Goal: Task Accomplishment & Management: Complete application form

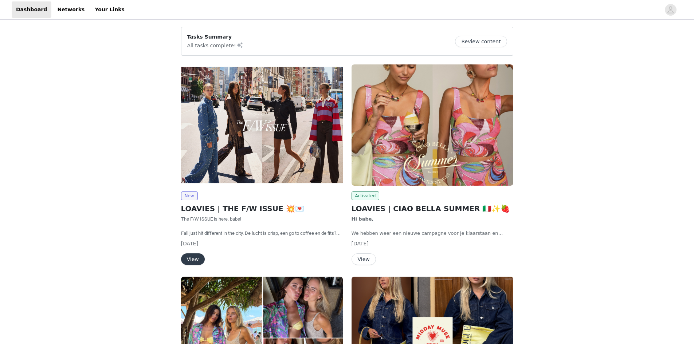
click at [192, 261] on button "View" at bounding box center [193, 259] width 24 height 12
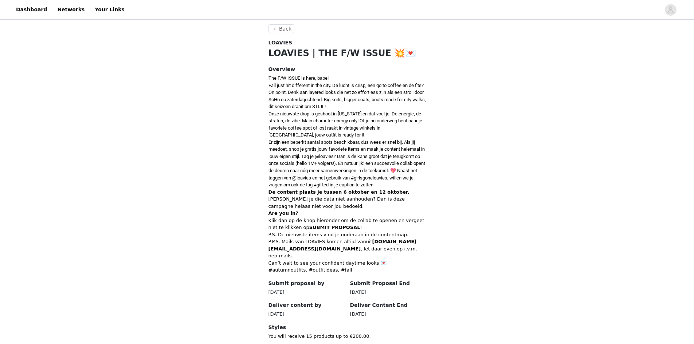
scroll to position [269, 0]
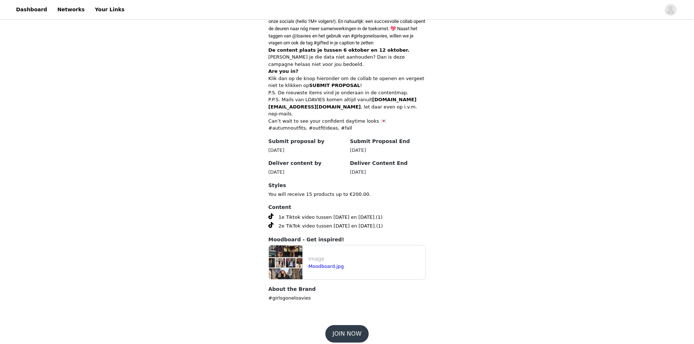
click at [352, 330] on button "JOIN NOW" at bounding box center [346, 333] width 43 height 17
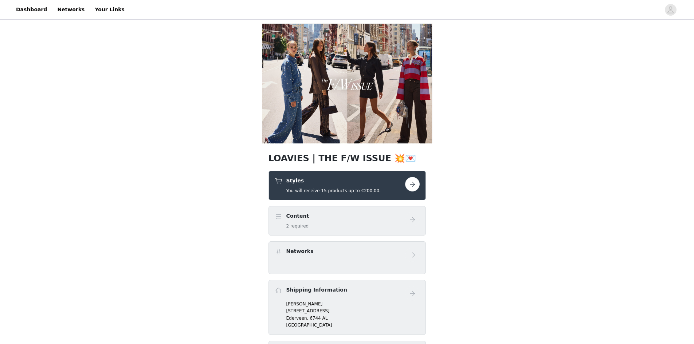
click at [410, 185] on button "button" at bounding box center [412, 184] width 15 height 15
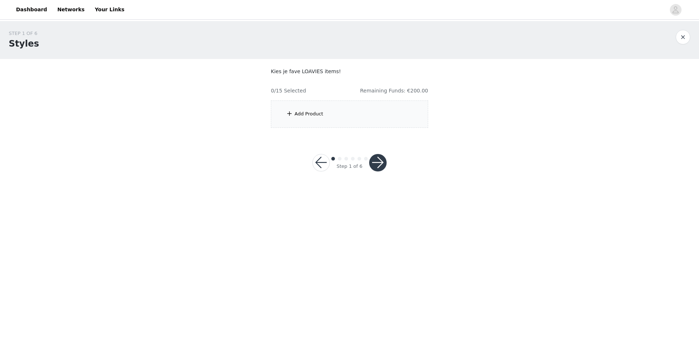
click at [362, 102] on div "Add Product" at bounding box center [349, 114] width 157 height 27
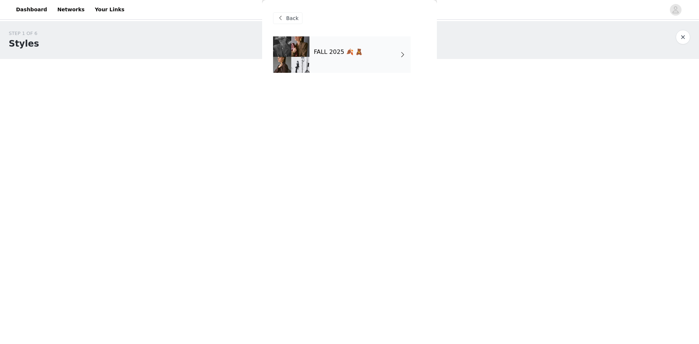
click at [344, 46] on div "FALL 2025 🍂 🧸" at bounding box center [360, 54] width 101 height 36
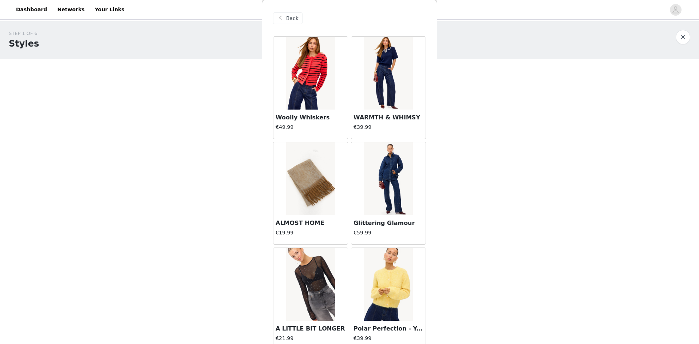
click at [364, 102] on img at bounding box center [388, 73] width 48 height 73
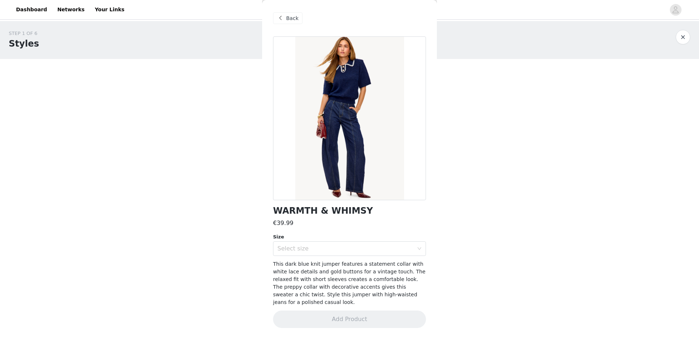
click at [294, 16] on span "Back" at bounding box center [292, 19] width 12 height 8
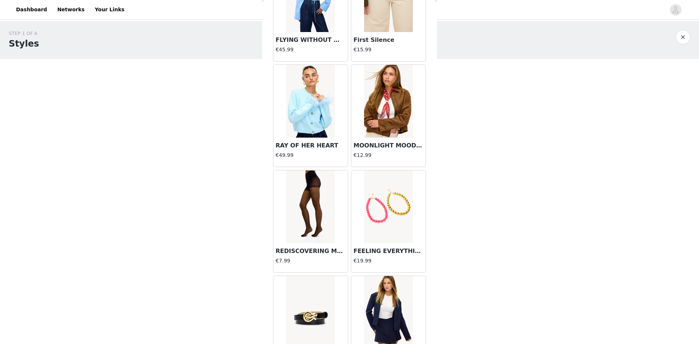
scroll to position [770, 0]
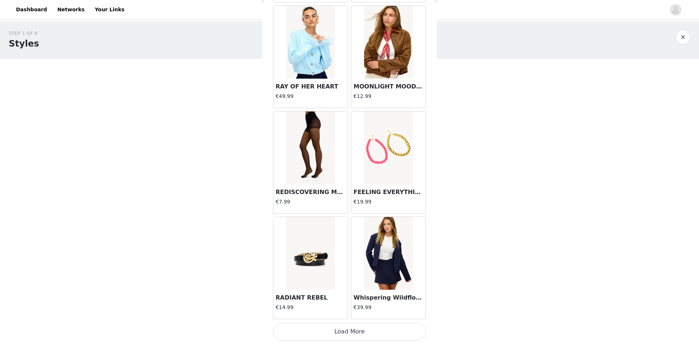
click at [343, 336] on button "Load More" at bounding box center [349, 331] width 153 height 17
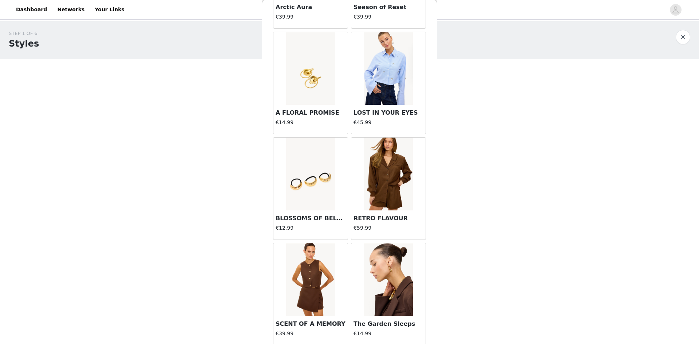
scroll to position [1826, 0]
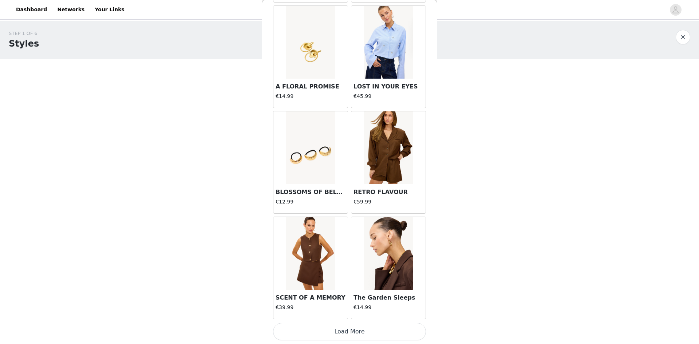
click at [332, 335] on button "Load More" at bounding box center [349, 331] width 153 height 17
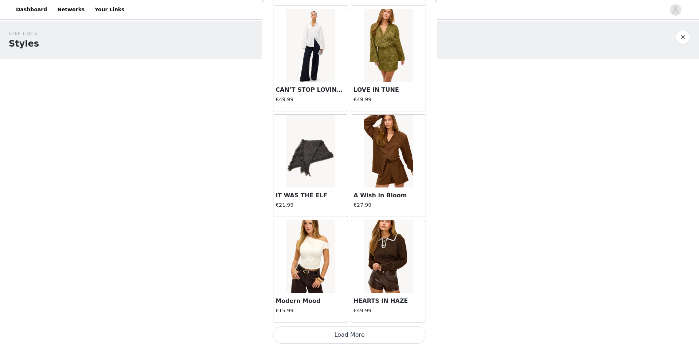
scroll to position [2883, 0]
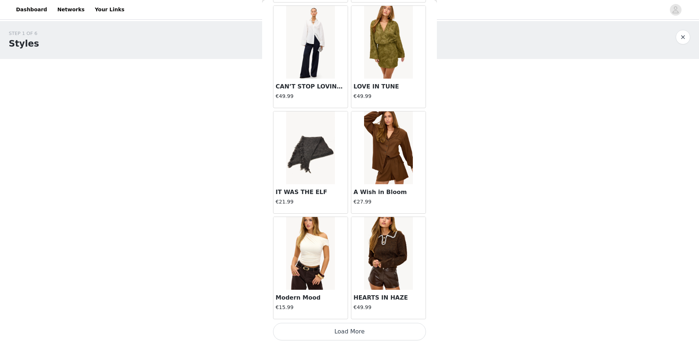
click at [333, 332] on button "Load More" at bounding box center [349, 331] width 153 height 17
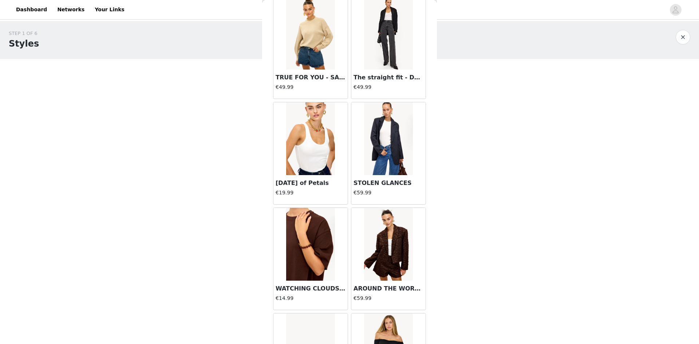
scroll to position [3939, 0]
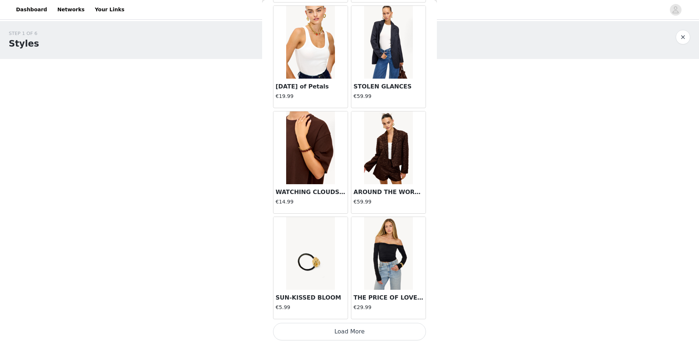
click at [342, 337] on button "Load More" at bounding box center [349, 331] width 153 height 17
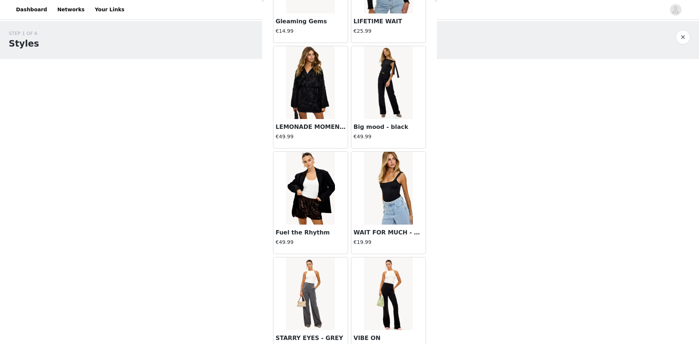
scroll to position [4995, 0]
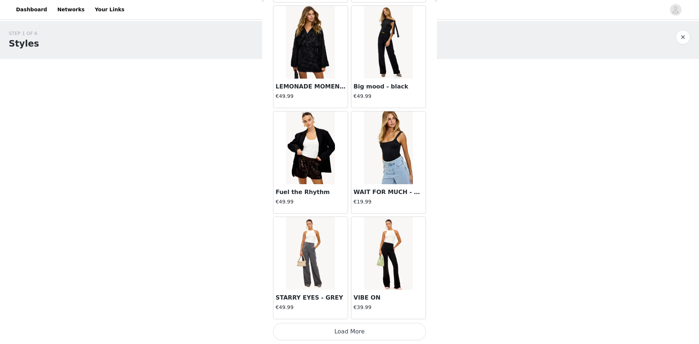
click at [338, 334] on button "Load More" at bounding box center [349, 331] width 153 height 17
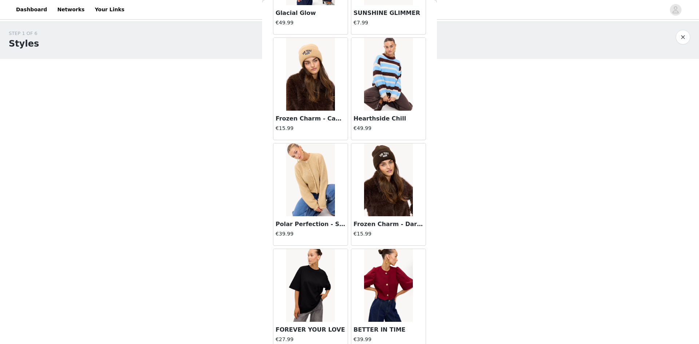
scroll to position [6051, 0]
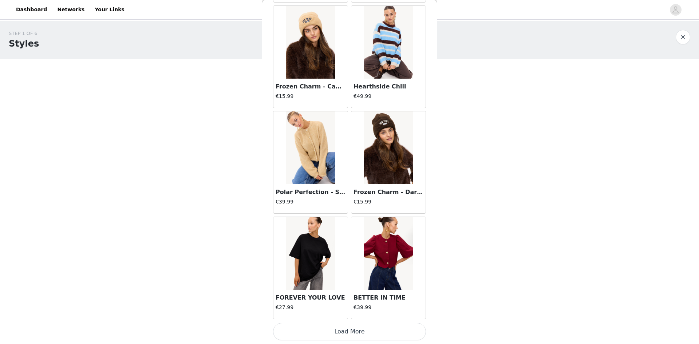
click at [338, 334] on button "Load More" at bounding box center [349, 331] width 153 height 17
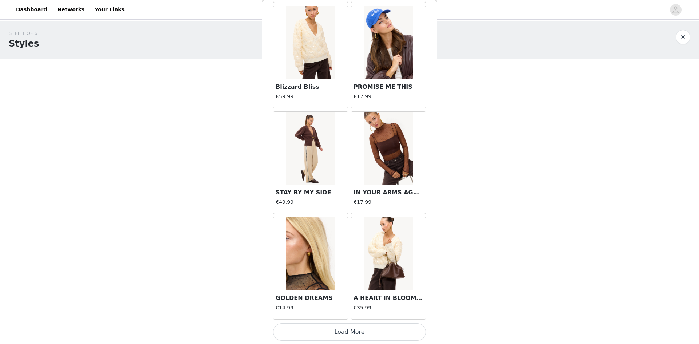
scroll to position [7107, 0]
click at [329, 330] on button "Load More" at bounding box center [349, 331] width 153 height 17
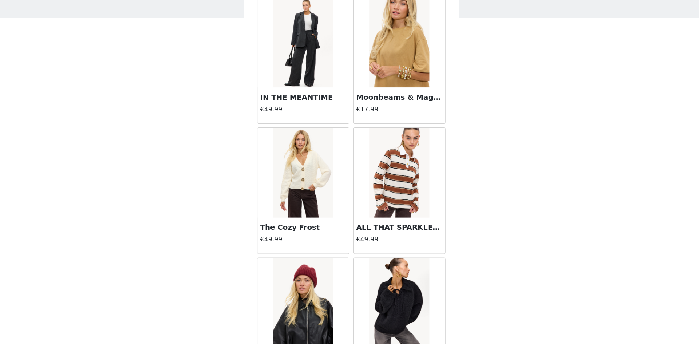
scroll to position [8163, 0]
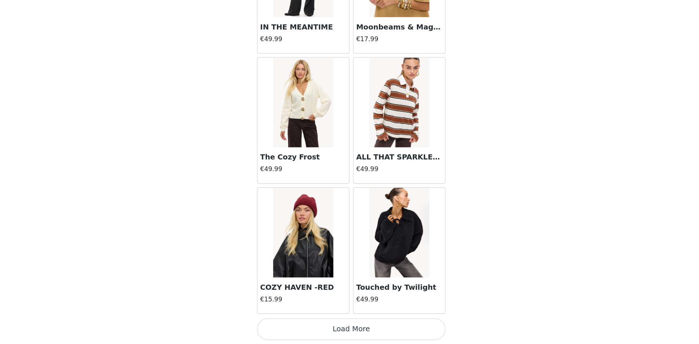
click at [335, 331] on button "Load More" at bounding box center [349, 331] width 153 height 17
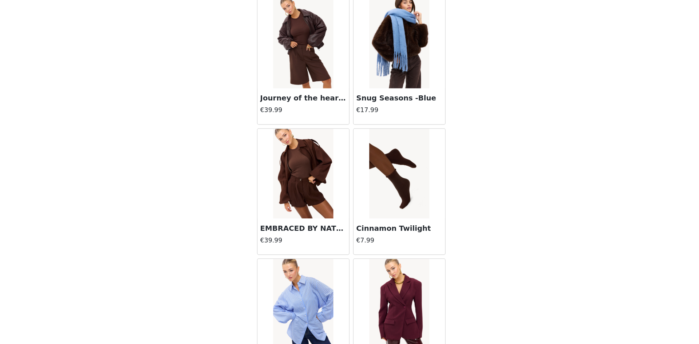
scroll to position [9219, 0]
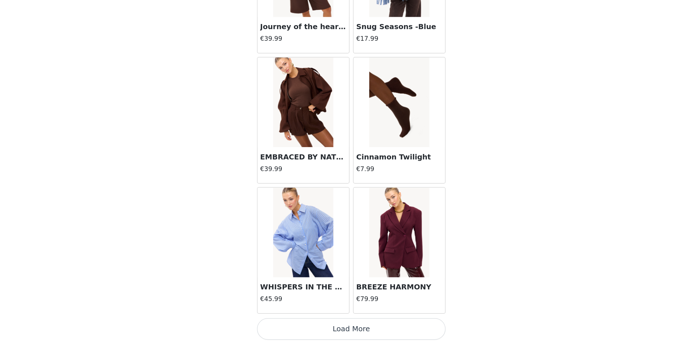
click at [333, 331] on button "Load More" at bounding box center [349, 331] width 153 height 17
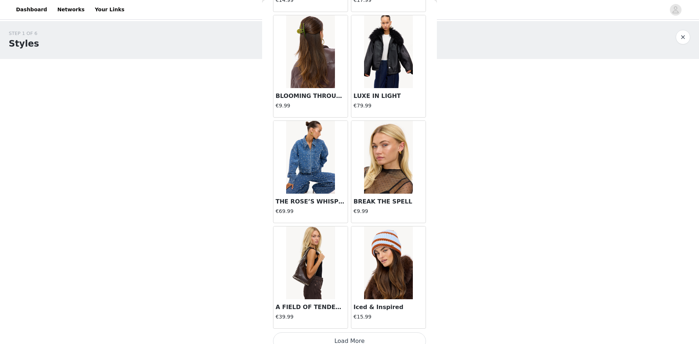
scroll to position [10276, 0]
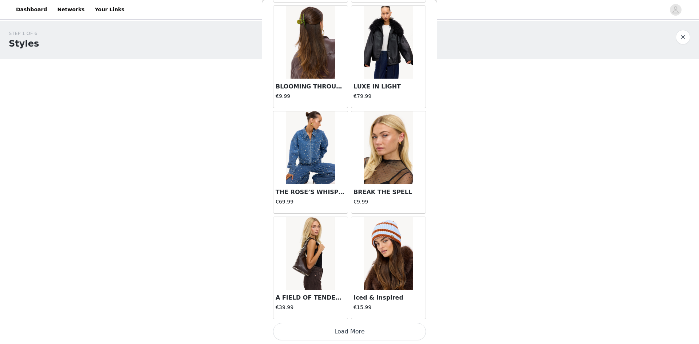
click at [342, 331] on button "Load More" at bounding box center [349, 331] width 153 height 17
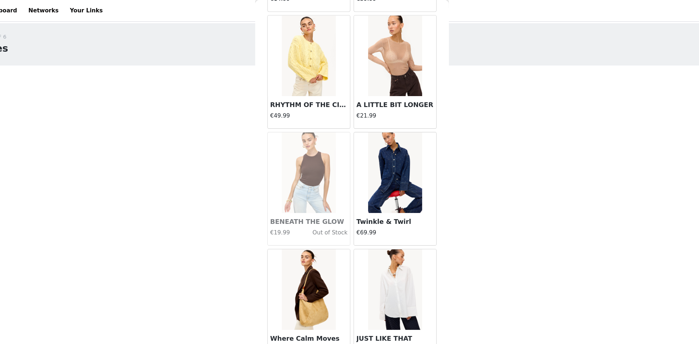
scroll to position [1079, 0]
click at [300, 33] on img at bounding box center [310, 50] width 48 height 73
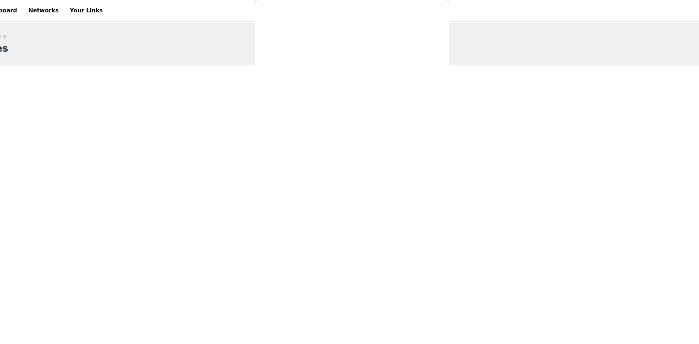
scroll to position [0, 0]
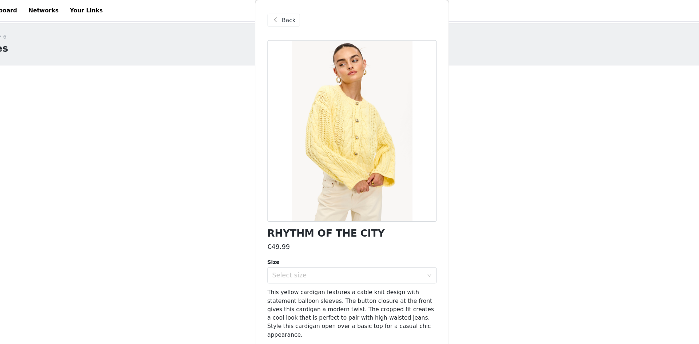
click at [285, 18] on div "Back" at bounding box center [287, 18] width 29 height 12
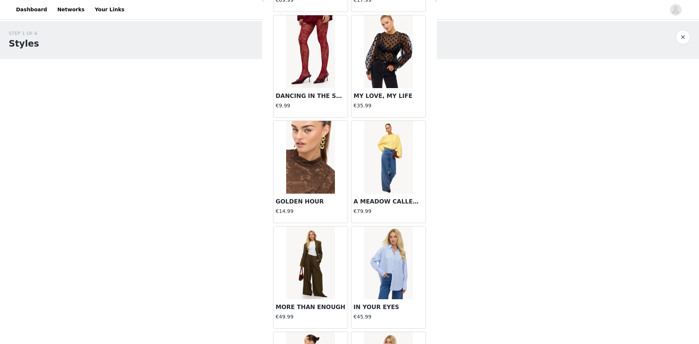
scroll to position [10689, 0]
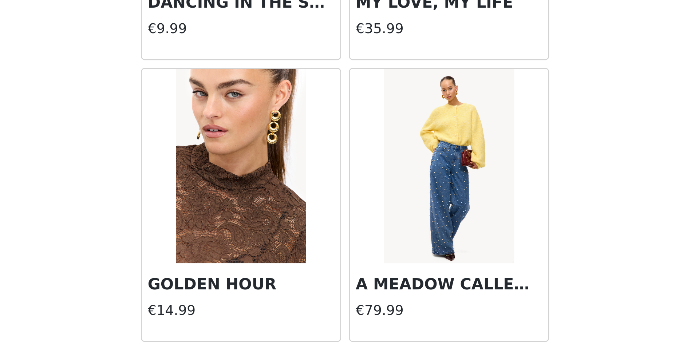
click at [352, 151] on div at bounding box center [388, 157] width 74 height 73
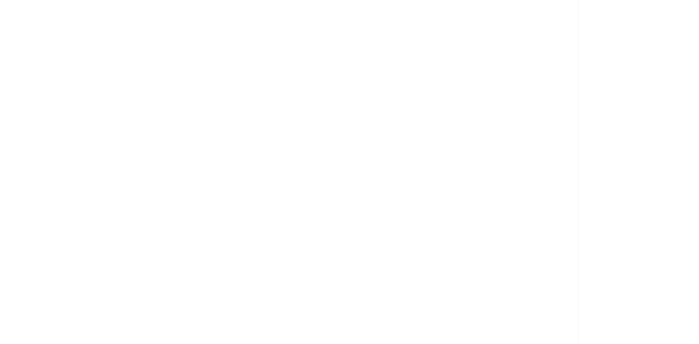
scroll to position [0, 0]
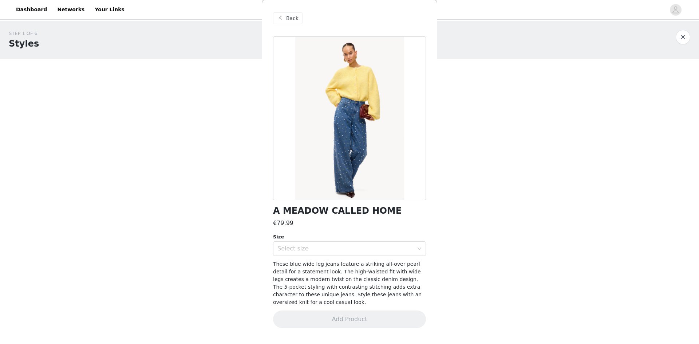
click at [287, 15] on span "Back" at bounding box center [292, 19] width 12 height 8
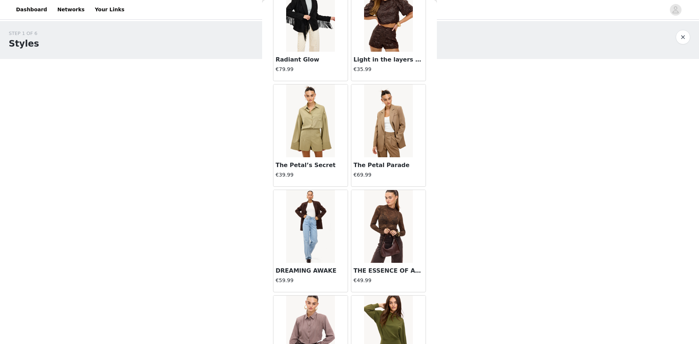
scroll to position [5446, 0]
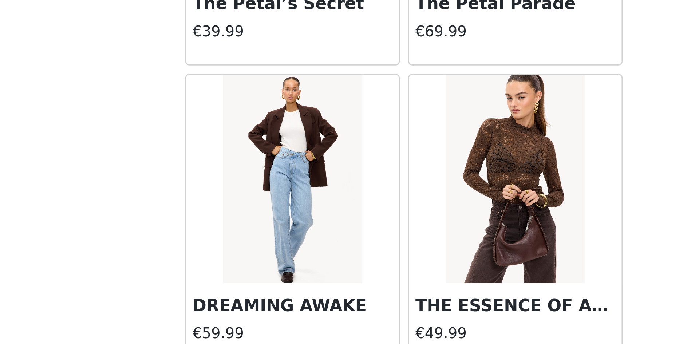
click at [257, 235] on body "Dashboard Networks Your Links STEP 1 OF 6 Styles Kies je fave LOAVIES items! 0/…" at bounding box center [349, 172] width 699 height 344
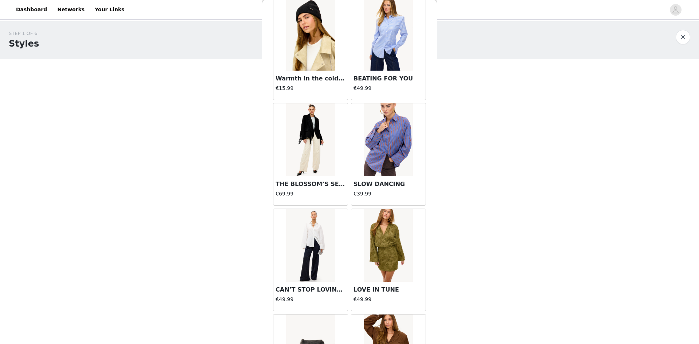
scroll to position [2680, 0]
click at [309, 113] on img at bounding box center [310, 139] width 48 height 73
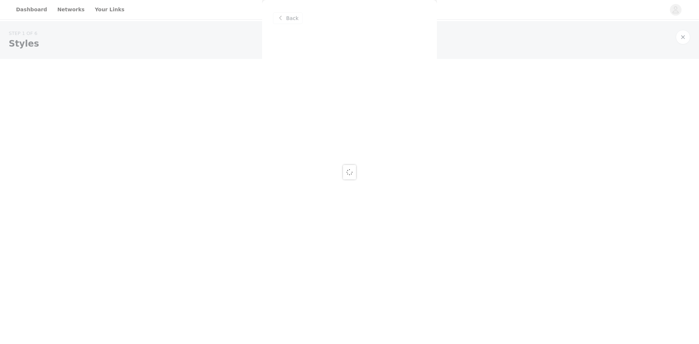
scroll to position [0, 0]
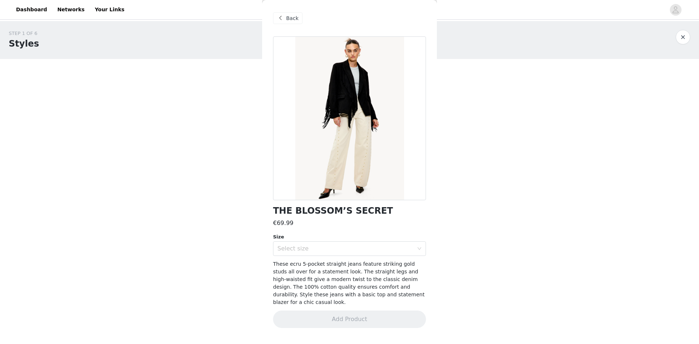
click at [313, 256] on div "THE BLOSSOM’S SECRET €69.99 Size Select size These ecru 5-pocket straight jeans…" at bounding box center [349, 186] width 153 height 300
click at [310, 250] on div "Select size" at bounding box center [346, 248] width 136 height 7
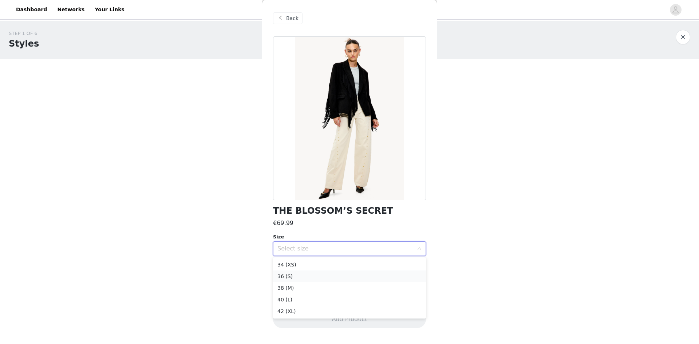
click at [300, 274] on li "36 (S)" at bounding box center [349, 277] width 153 height 12
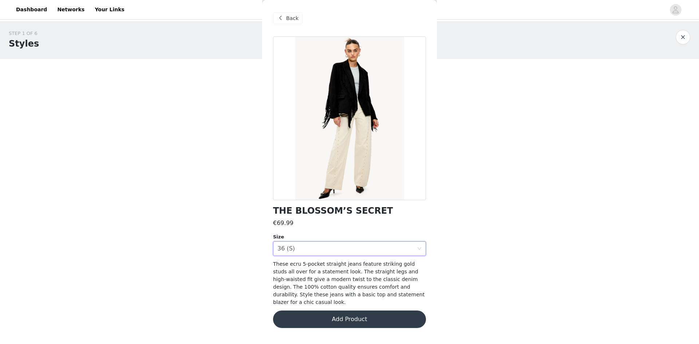
click at [289, 311] on button "Add Product" at bounding box center [349, 319] width 153 height 17
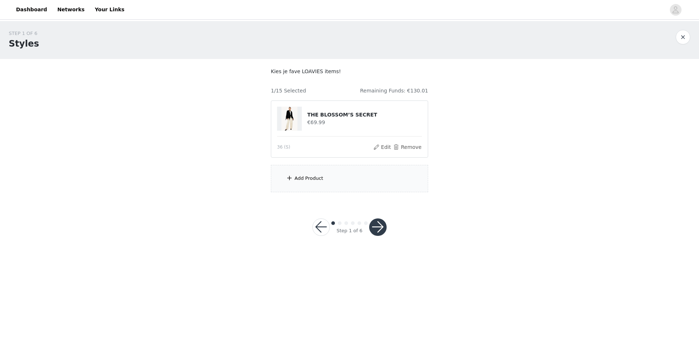
click at [300, 173] on div "Add Product" at bounding box center [349, 178] width 157 height 27
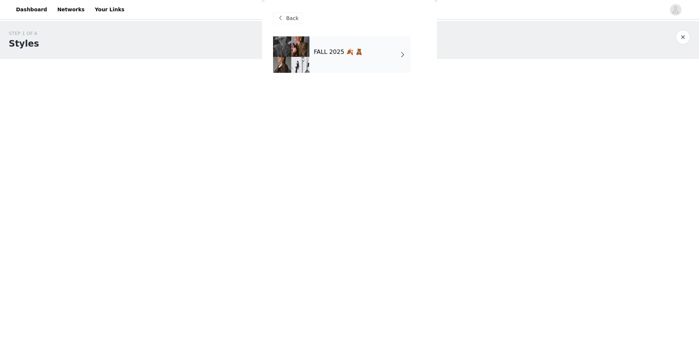
click at [347, 52] on h4 "FALL 2025 🍂 🧸" at bounding box center [338, 52] width 49 height 7
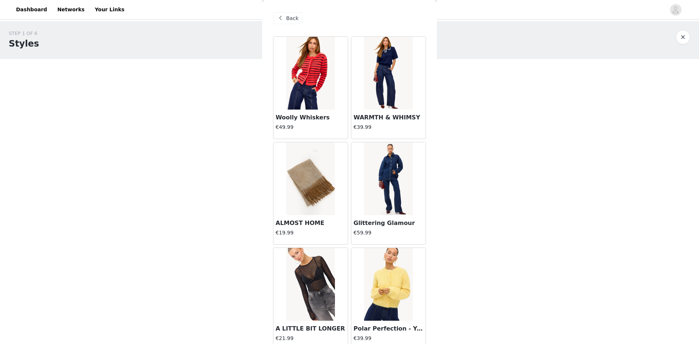
click at [286, 16] on div "Back" at bounding box center [287, 18] width 29 height 12
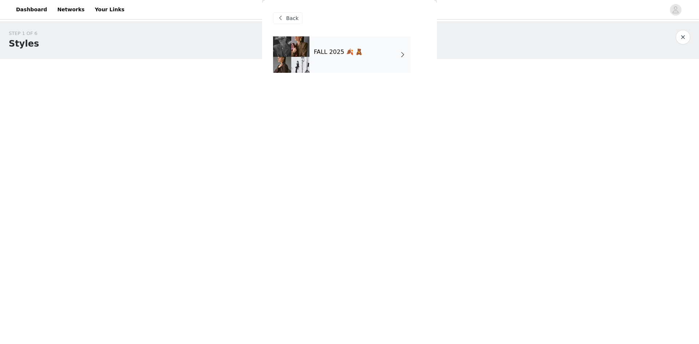
click at [288, 22] on div "Back" at bounding box center [287, 18] width 29 height 12
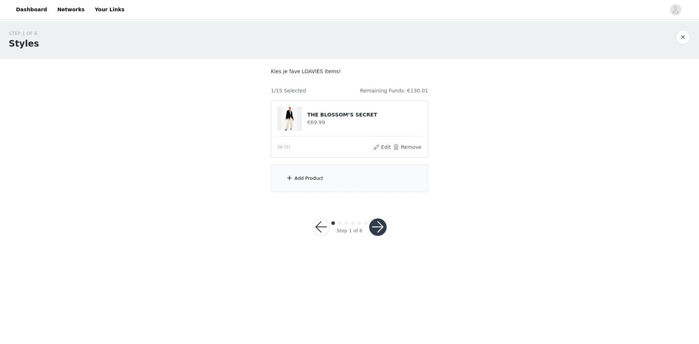
click at [324, 176] on div "Add Product" at bounding box center [349, 178] width 157 height 27
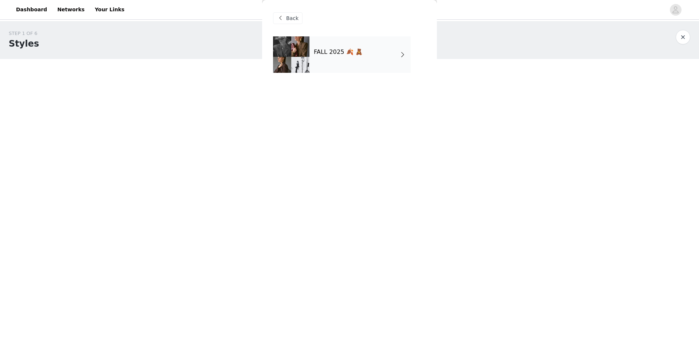
click at [321, 59] on div "FALL 2025 🍂 🧸" at bounding box center [360, 54] width 101 height 36
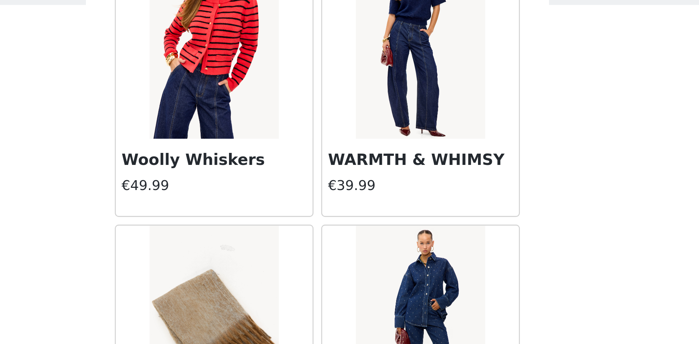
click at [369, 92] on img at bounding box center [388, 73] width 48 height 73
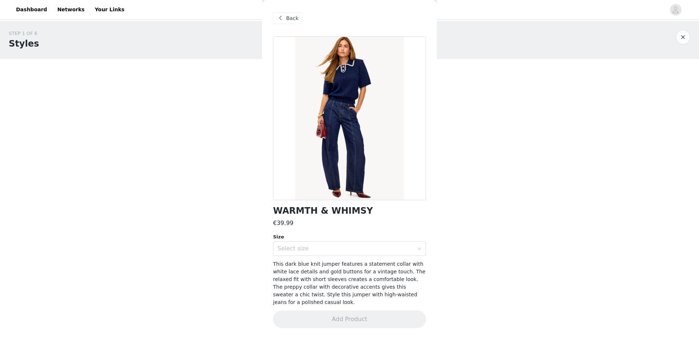
click at [286, 14] on div "Back" at bounding box center [287, 18] width 29 height 12
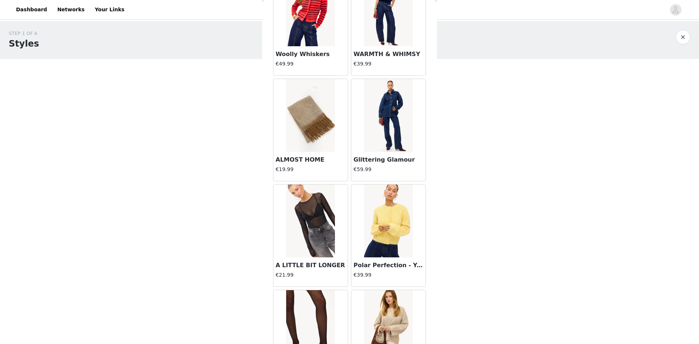
scroll to position [64, 0]
click at [382, 214] on img at bounding box center [388, 220] width 48 height 73
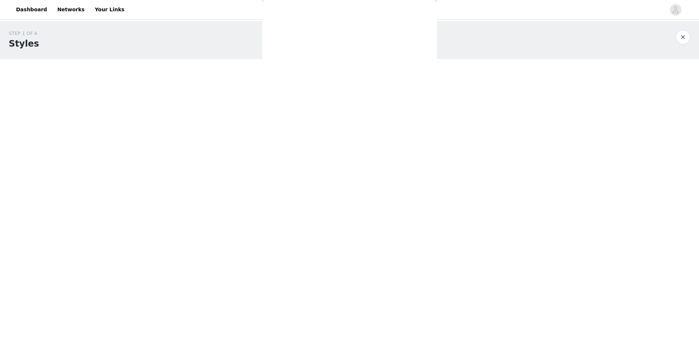
scroll to position [0, 0]
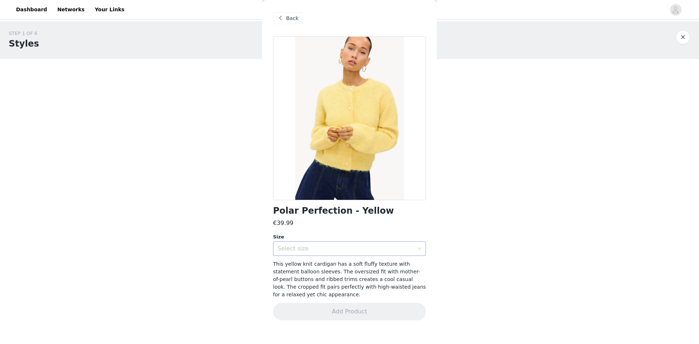
click at [329, 255] on div "Select size" at bounding box center [347, 249] width 139 height 14
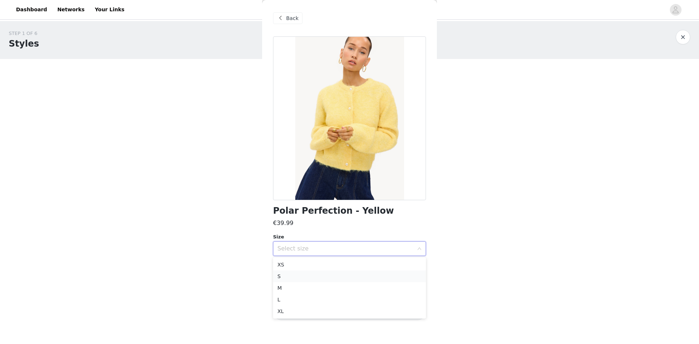
click at [310, 275] on li "S" at bounding box center [349, 277] width 153 height 12
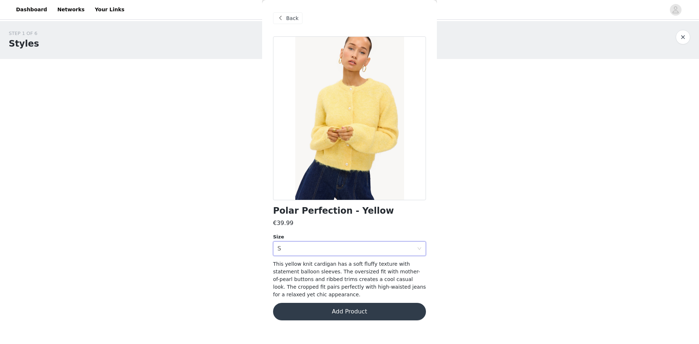
click at [303, 305] on button "Add Product" at bounding box center [349, 311] width 153 height 17
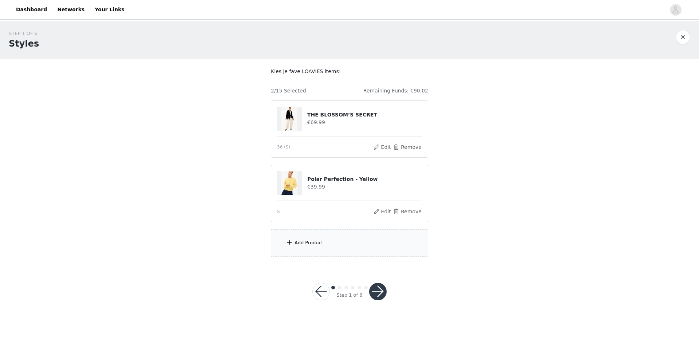
click at [338, 249] on div "Add Product" at bounding box center [349, 242] width 157 height 27
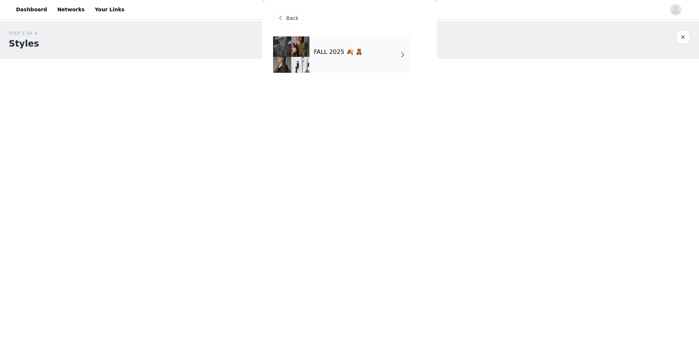
click at [377, 66] on div "FALL 2025 🍂 🧸" at bounding box center [360, 54] width 101 height 36
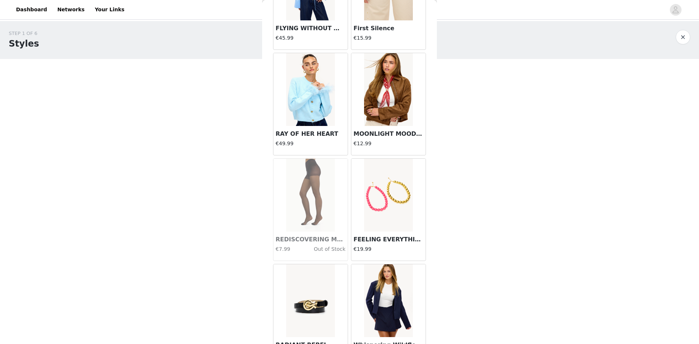
scroll to position [770, 0]
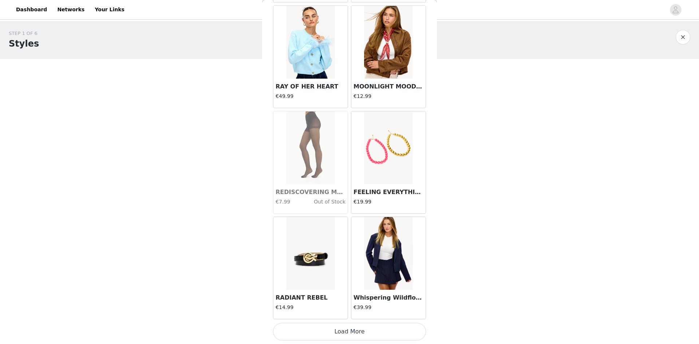
click at [346, 334] on button "Load More" at bounding box center [349, 331] width 153 height 17
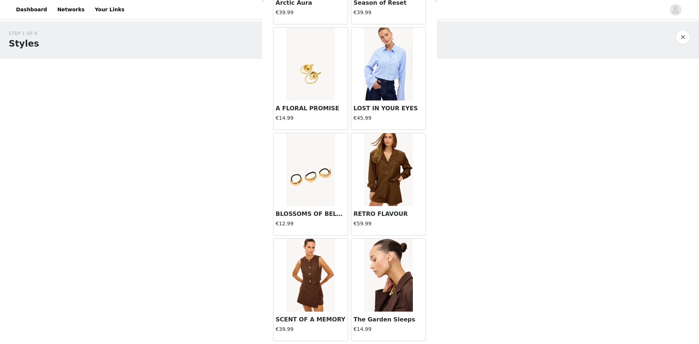
scroll to position [1826, 0]
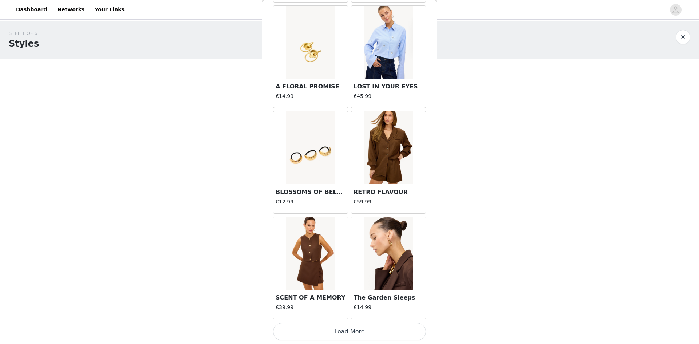
click at [350, 335] on button "Load More" at bounding box center [349, 331] width 153 height 17
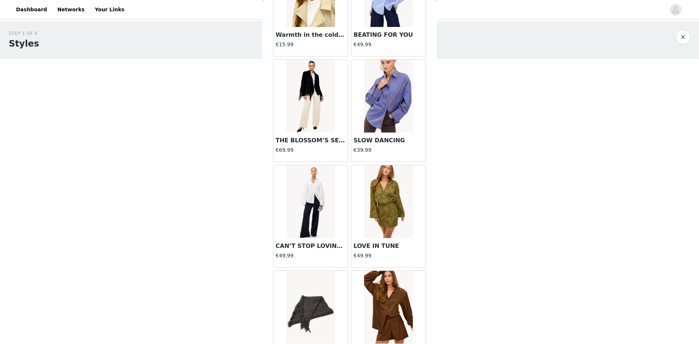
scroll to position [2797, 0]
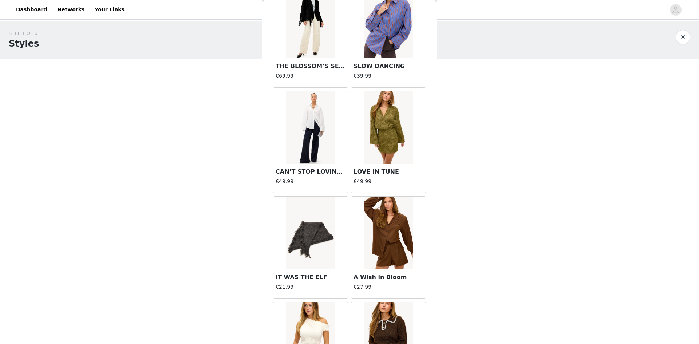
click at [302, 133] on img at bounding box center [310, 127] width 48 height 73
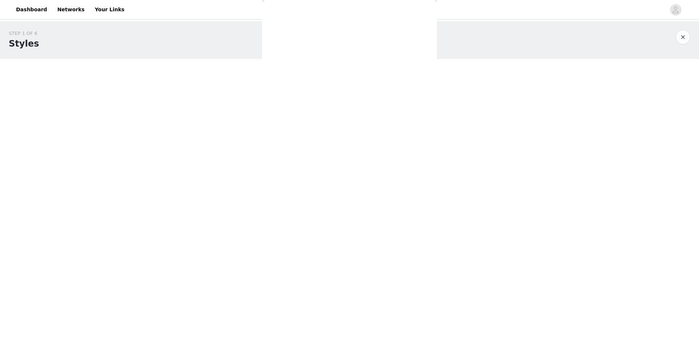
scroll to position [0, 0]
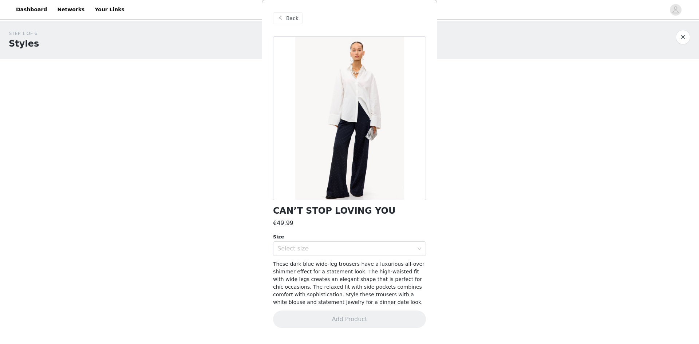
click at [290, 16] on span "Back" at bounding box center [292, 19] width 12 height 8
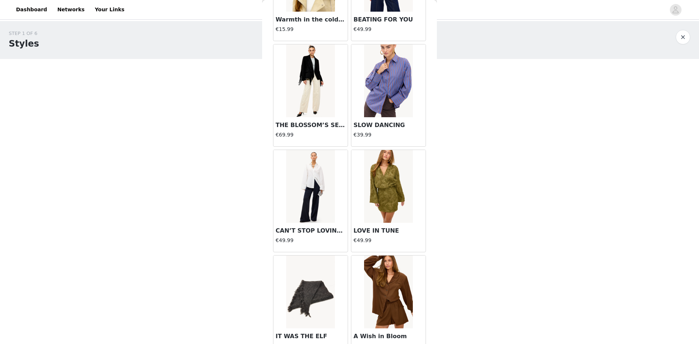
scroll to position [2883, 0]
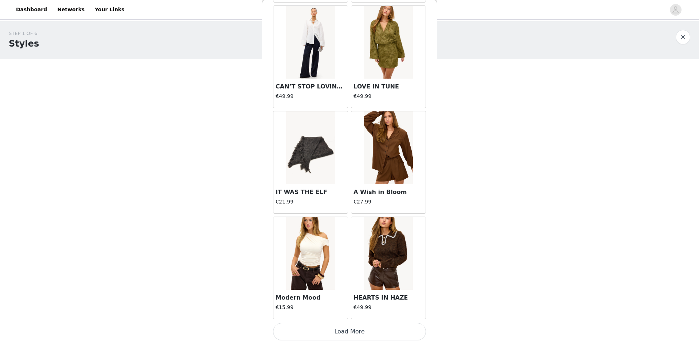
click at [330, 336] on button "Load More" at bounding box center [349, 331] width 153 height 17
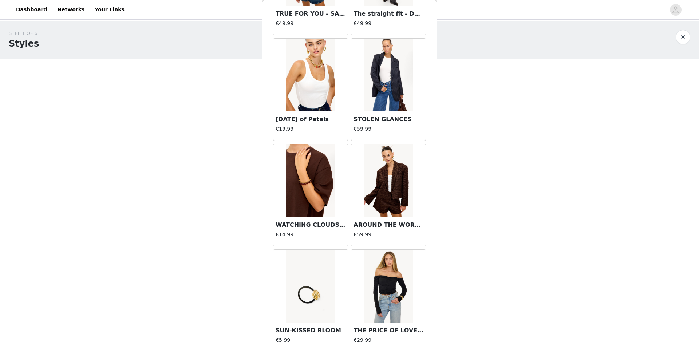
scroll to position [3939, 0]
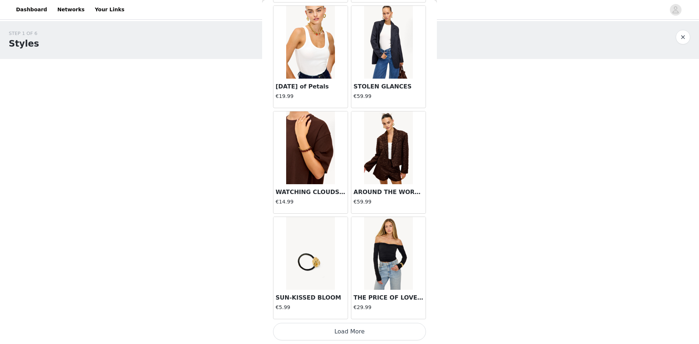
click at [307, 334] on button "Load More" at bounding box center [349, 331] width 153 height 17
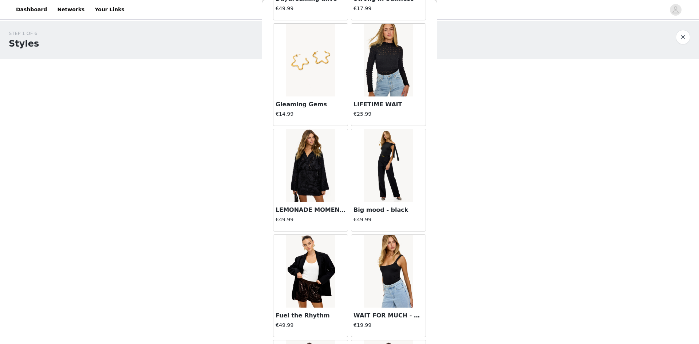
scroll to position [4995, 0]
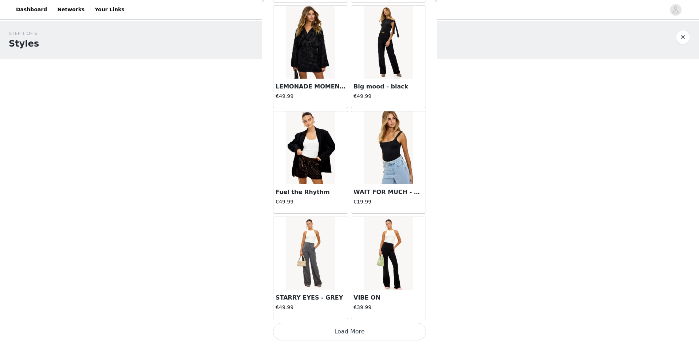
click at [341, 334] on button "Load More" at bounding box center [349, 331] width 153 height 17
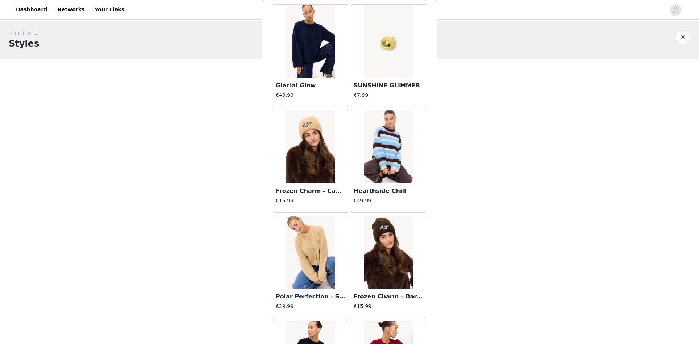
scroll to position [6051, 0]
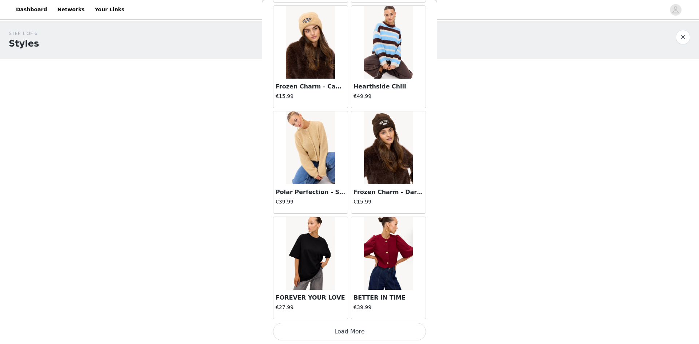
click at [350, 333] on button "Load More" at bounding box center [349, 331] width 153 height 17
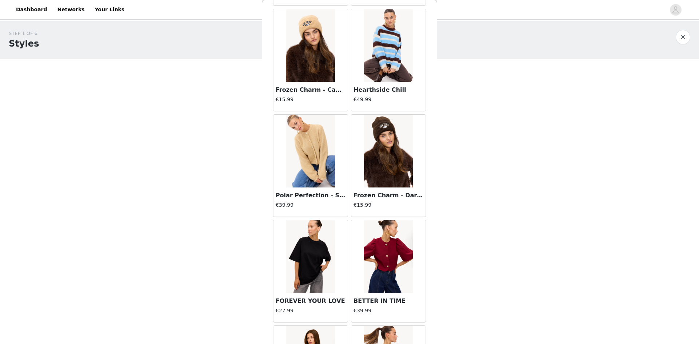
click at [320, 264] on img at bounding box center [310, 256] width 48 height 73
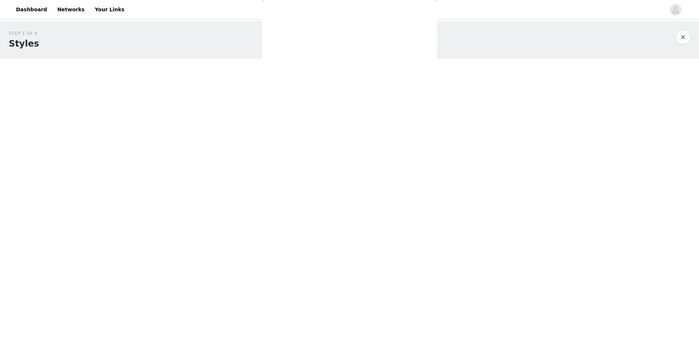
scroll to position [0, 0]
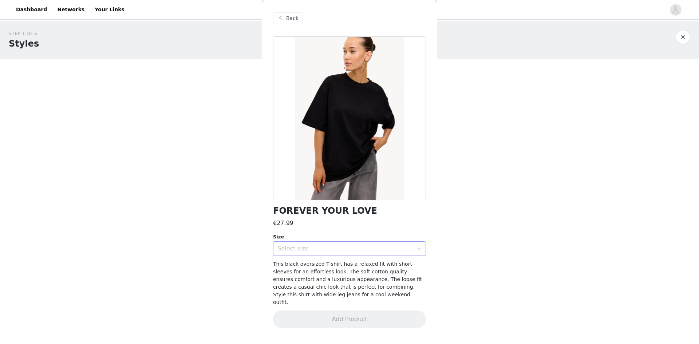
click at [328, 245] on div "Select size" at bounding box center [346, 248] width 136 height 7
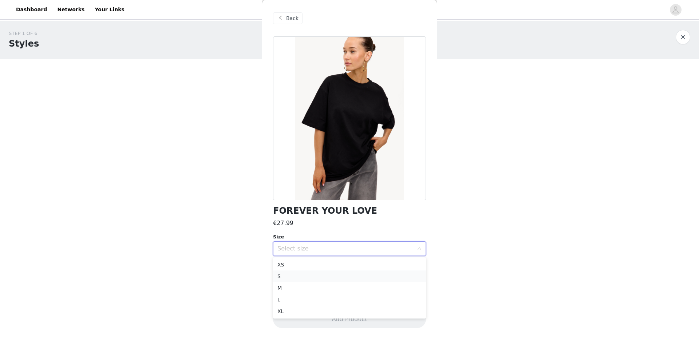
click at [324, 279] on li "S" at bounding box center [349, 277] width 153 height 12
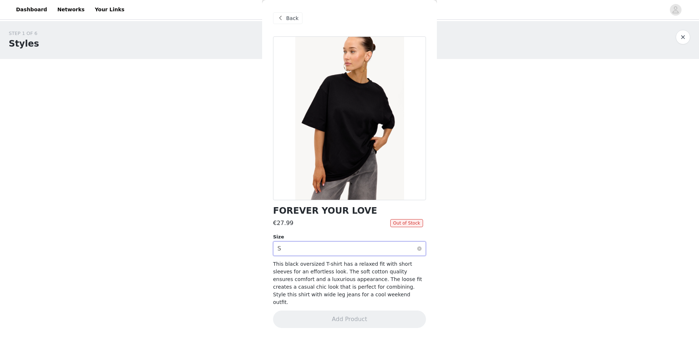
click at [327, 245] on div "Select size S" at bounding box center [347, 249] width 139 height 14
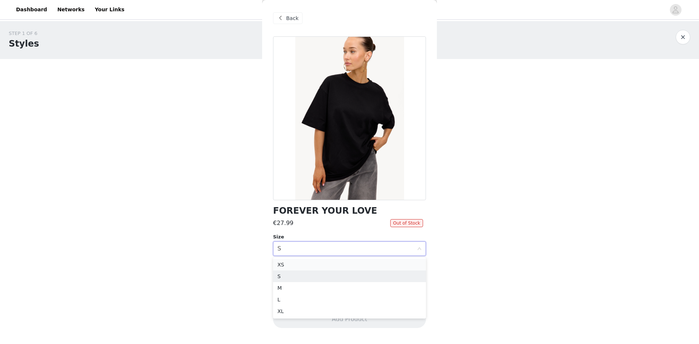
click at [326, 260] on li "XS" at bounding box center [349, 265] width 153 height 12
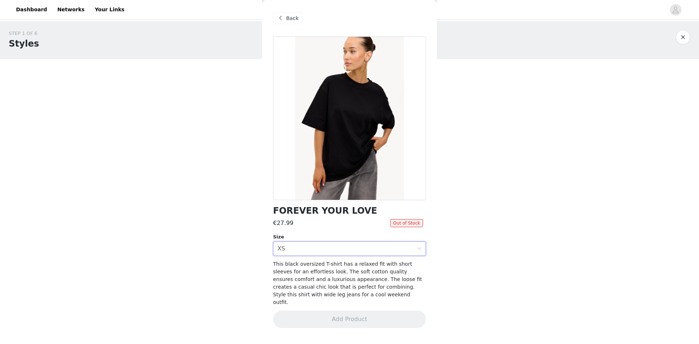
click at [284, 21] on span at bounding box center [280, 18] width 9 height 9
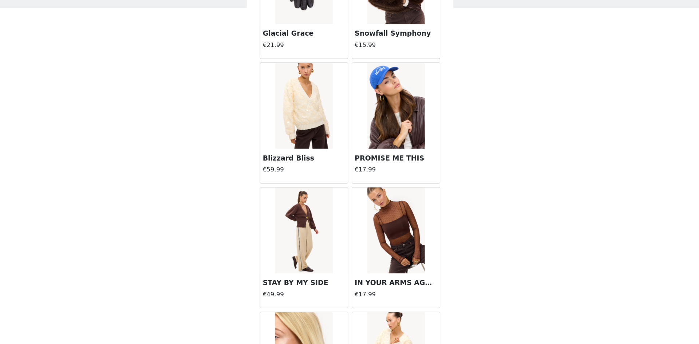
scroll to position [7107, 0]
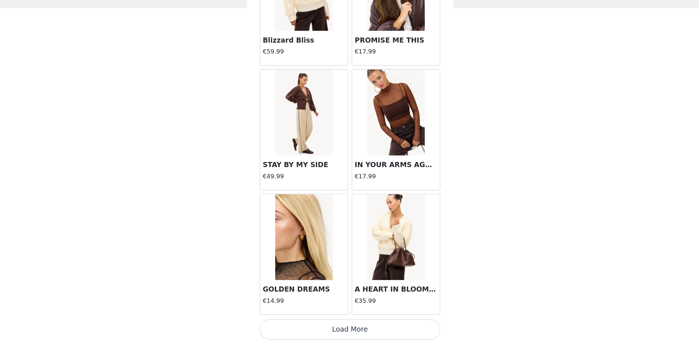
click at [352, 335] on button "Load More" at bounding box center [349, 331] width 153 height 17
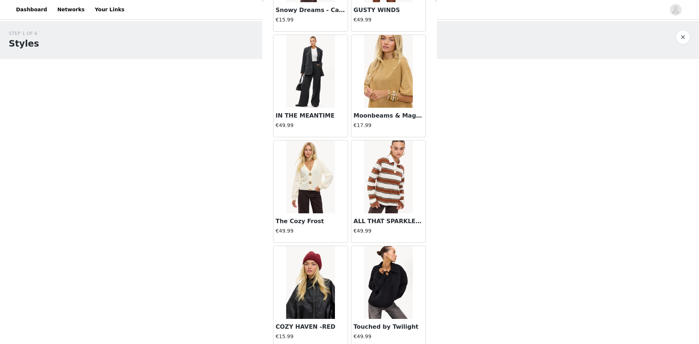
scroll to position [8163, 0]
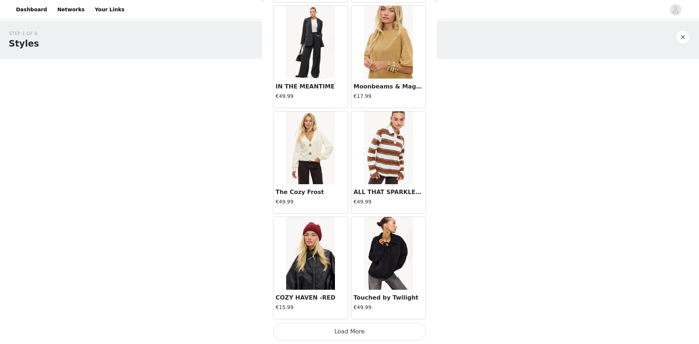
click at [334, 332] on button "Load More" at bounding box center [349, 331] width 153 height 17
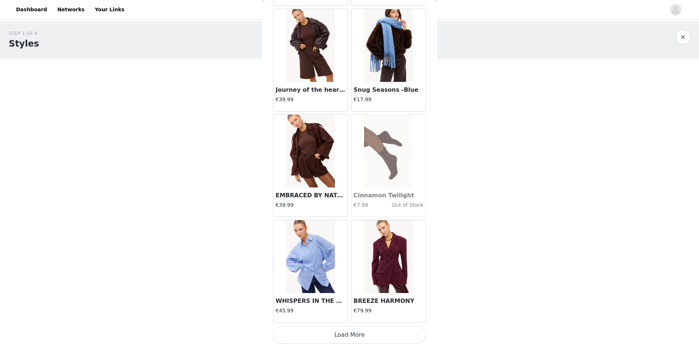
scroll to position [9219, 0]
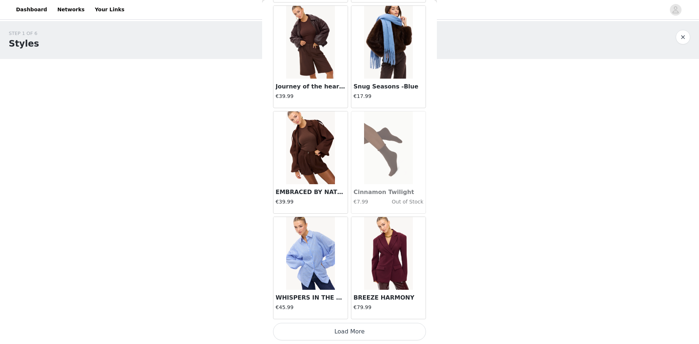
click at [318, 325] on button "Load More" at bounding box center [349, 331] width 153 height 17
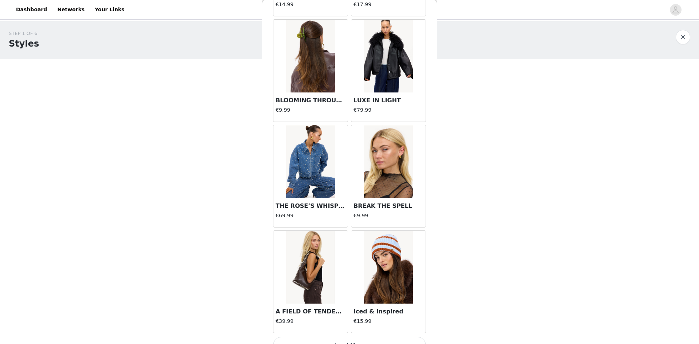
scroll to position [10276, 0]
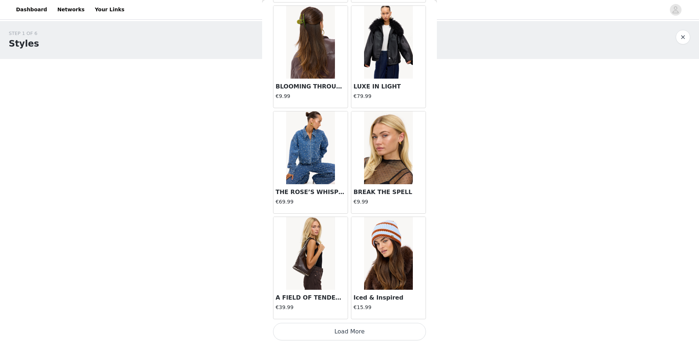
click at [328, 333] on button "Load More" at bounding box center [349, 331] width 153 height 17
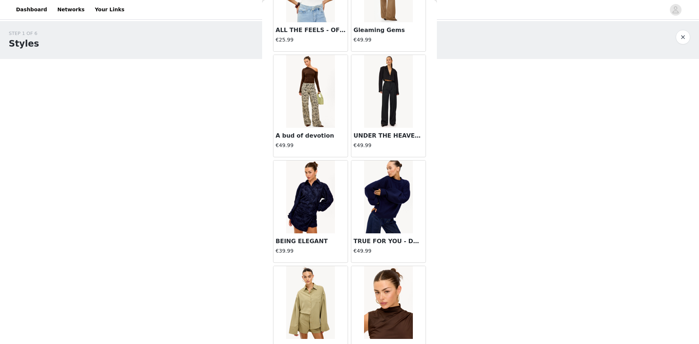
scroll to position [4525, 0]
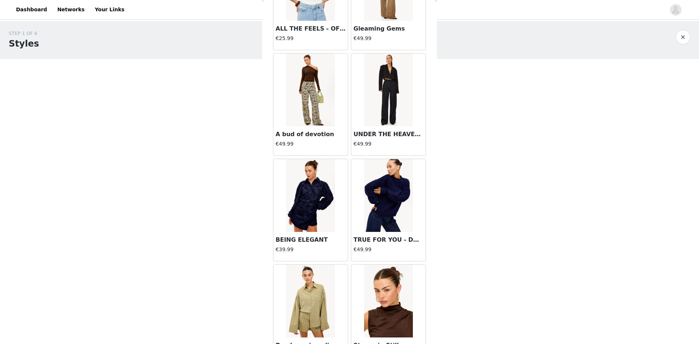
click at [371, 174] on img at bounding box center [388, 195] width 48 height 73
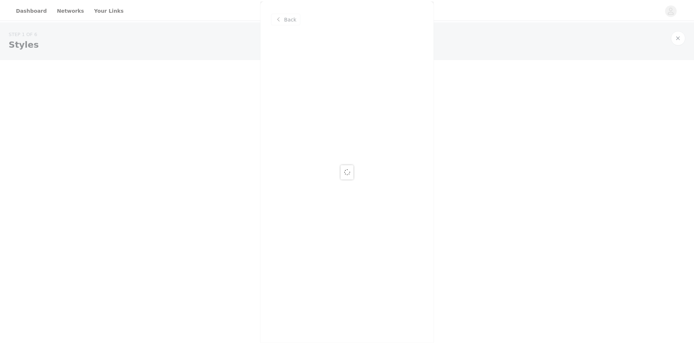
scroll to position [0, 0]
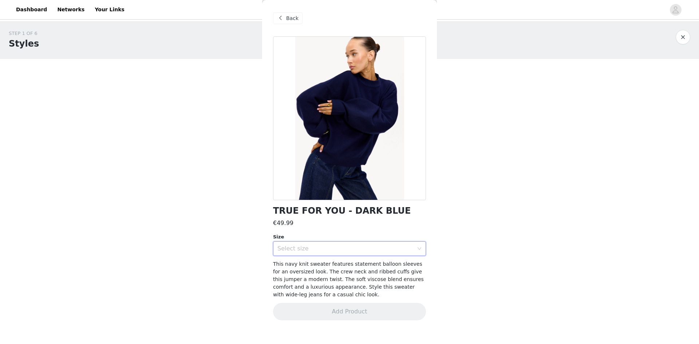
click at [341, 252] on div "Select size" at bounding box center [347, 249] width 139 height 14
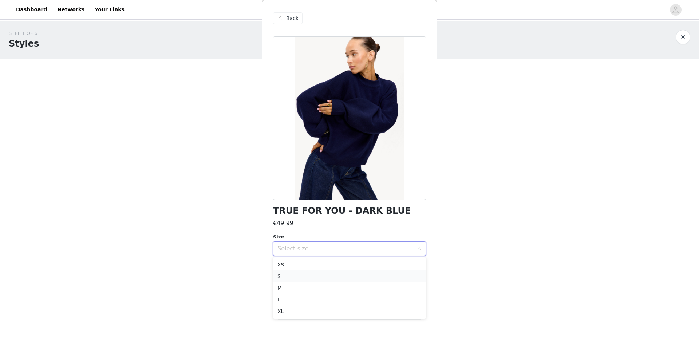
click at [331, 278] on li "S" at bounding box center [349, 277] width 153 height 12
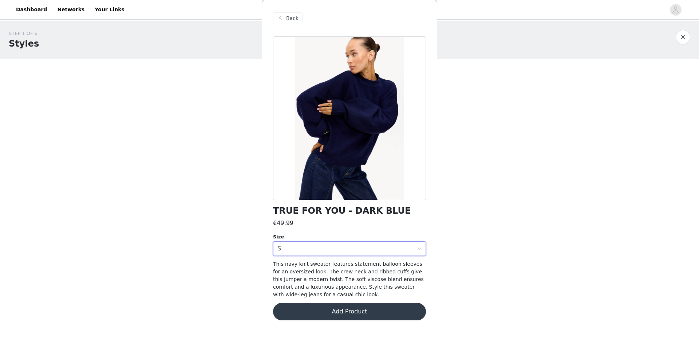
click at [327, 307] on button "Add Product" at bounding box center [349, 311] width 153 height 17
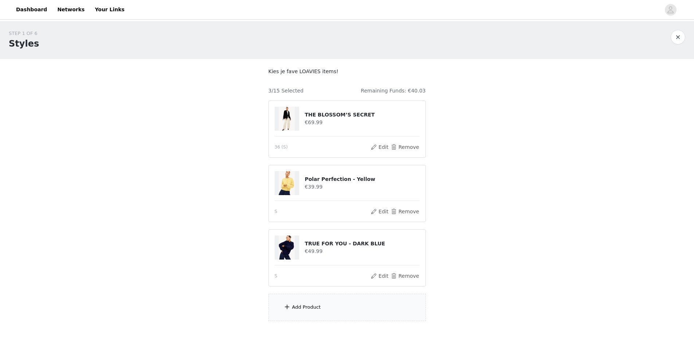
click at [327, 307] on div "Add Product" at bounding box center [346, 307] width 157 height 27
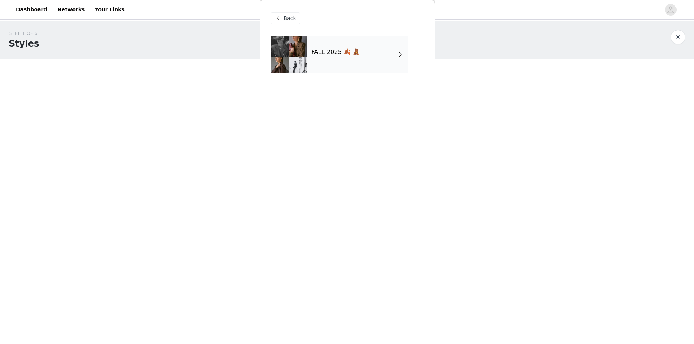
click at [345, 61] on div "FALL 2025 🍂 🧸" at bounding box center [357, 54] width 101 height 36
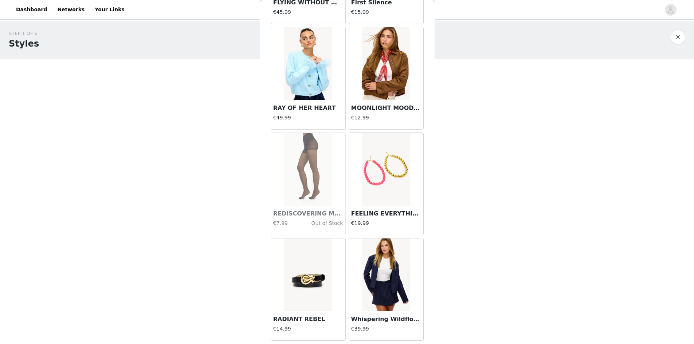
scroll to position [770, 0]
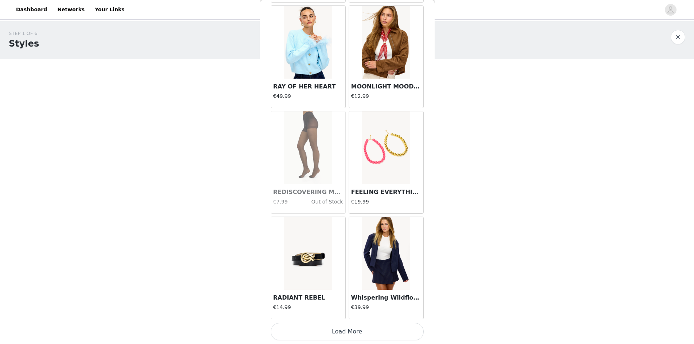
click at [345, 332] on button "Load More" at bounding box center [347, 331] width 153 height 17
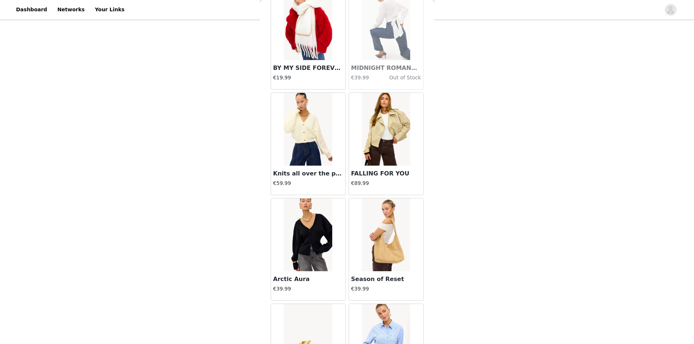
scroll to position [1545, 0]
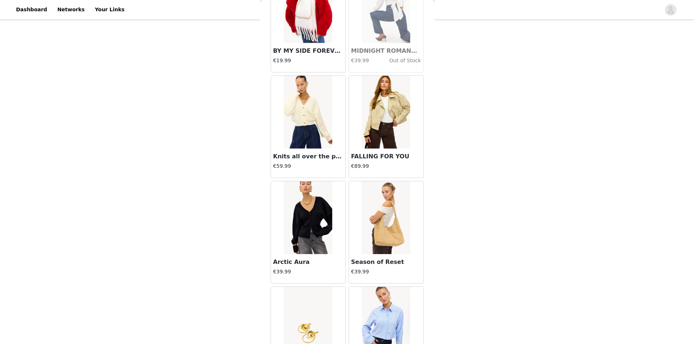
click at [303, 227] on img at bounding box center [308, 217] width 48 height 73
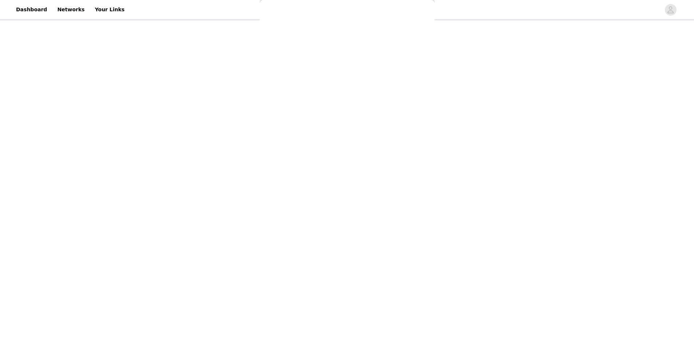
scroll to position [0, 0]
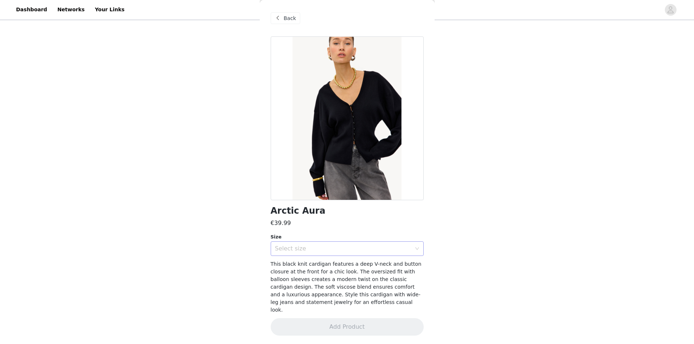
click at [344, 249] on div "Select size" at bounding box center [343, 248] width 136 height 7
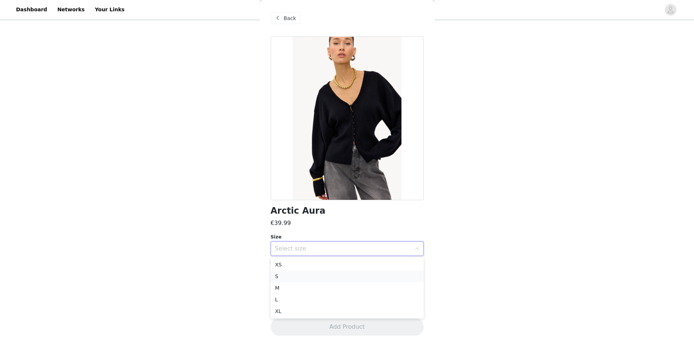
click at [333, 278] on li "S" at bounding box center [347, 277] width 153 height 12
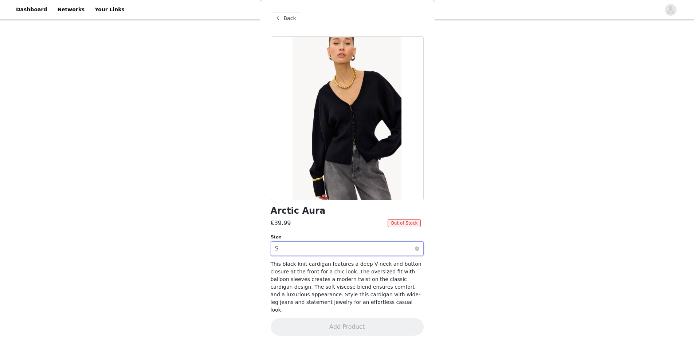
click at [331, 244] on div "Select size S" at bounding box center [344, 249] width 139 height 14
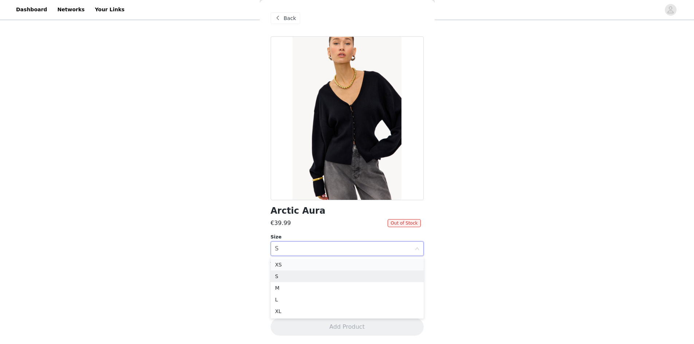
click at [322, 261] on li "XS" at bounding box center [347, 265] width 153 height 12
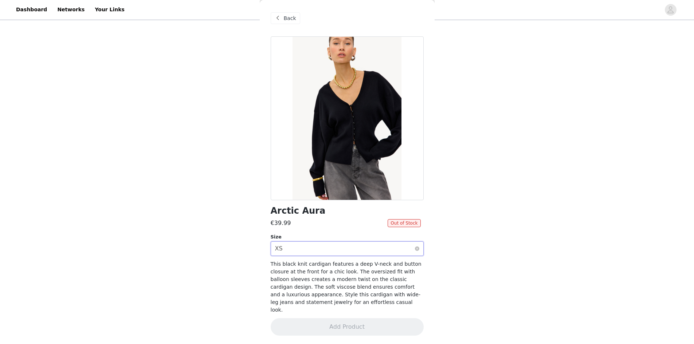
click at [339, 251] on div "Select size XS" at bounding box center [344, 249] width 139 height 14
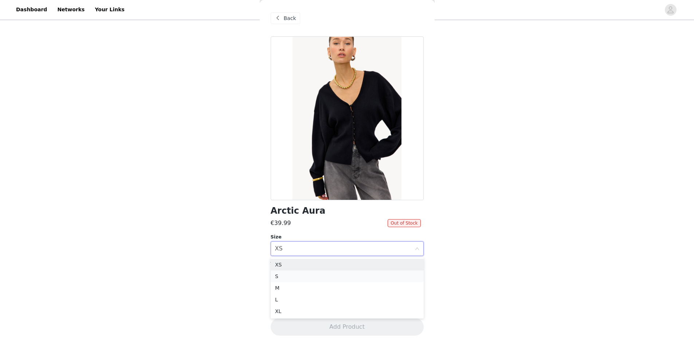
click at [327, 274] on li "S" at bounding box center [347, 277] width 153 height 12
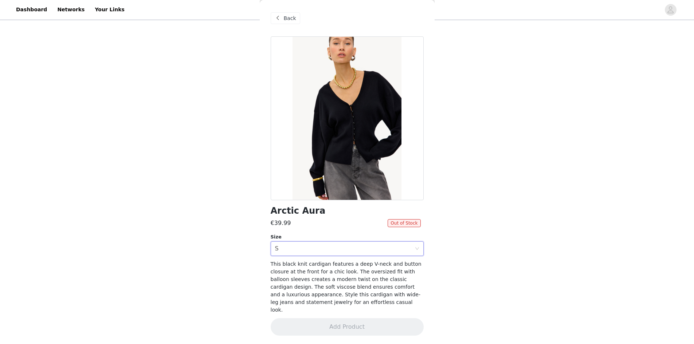
click at [282, 21] on div "Back" at bounding box center [285, 18] width 29 height 12
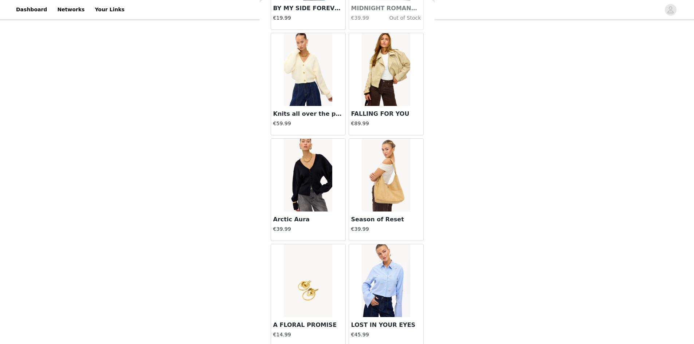
scroll to position [1826, 0]
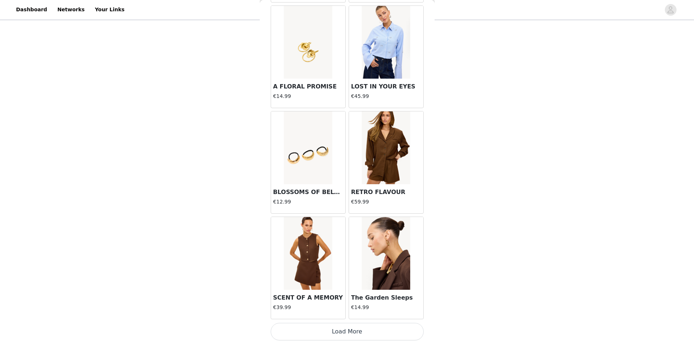
click at [362, 327] on button "Load More" at bounding box center [347, 331] width 153 height 17
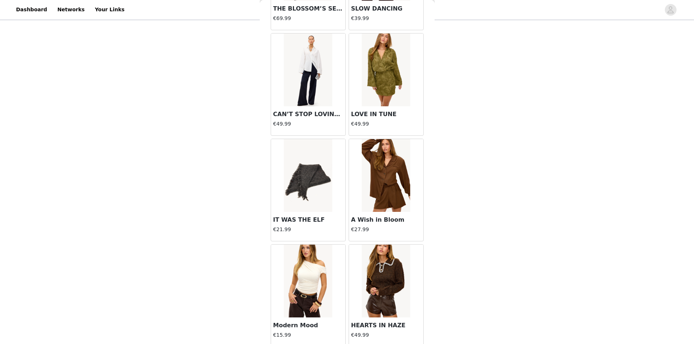
scroll to position [2883, 0]
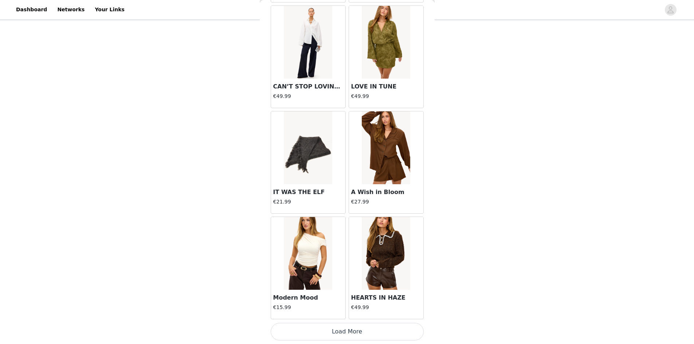
click at [331, 330] on button "Load More" at bounding box center [347, 331] width 153 height 17
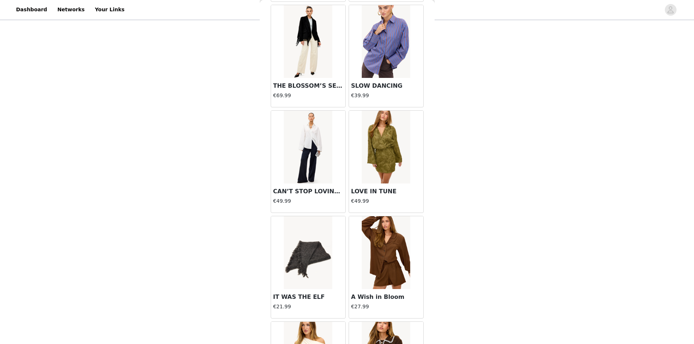
scroll to position [2777, 0]
click at [325, 173] on img at bounding box center [308, 147] width 48 height 73
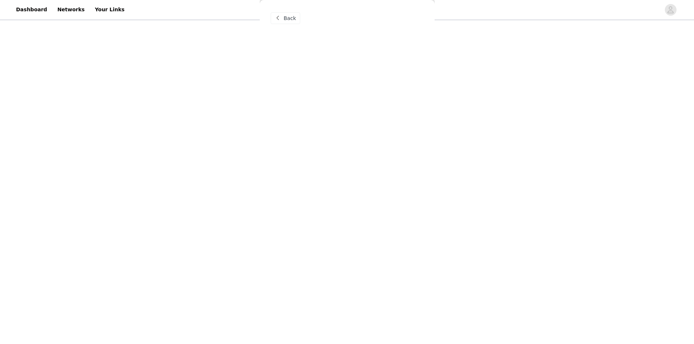
scroll to position [0, 0]
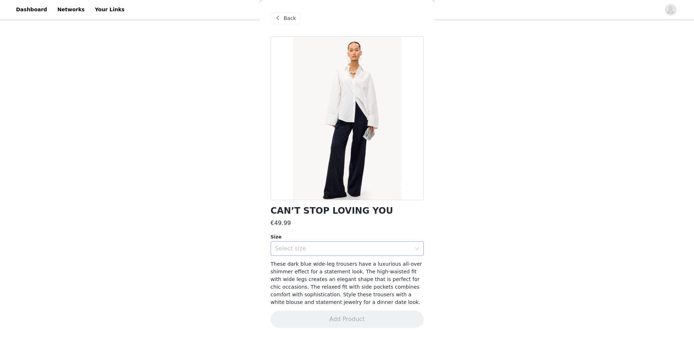
click at [329, 250] on div "Select size" at bounding box center [343, 248] width 136 height 7
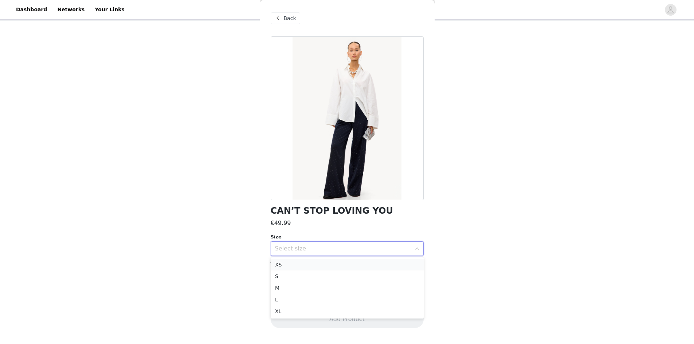
click at [325, 266] on li "XS" at bounding box center [347, 265] width 153 height 12
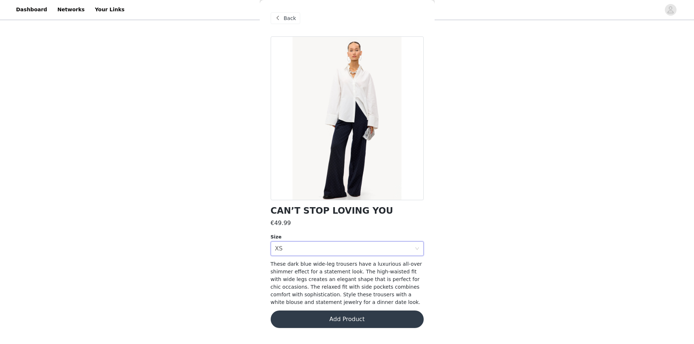
click at [323, 319] on button "Add Product" at bounding box center [347, 319] width 153 height 17
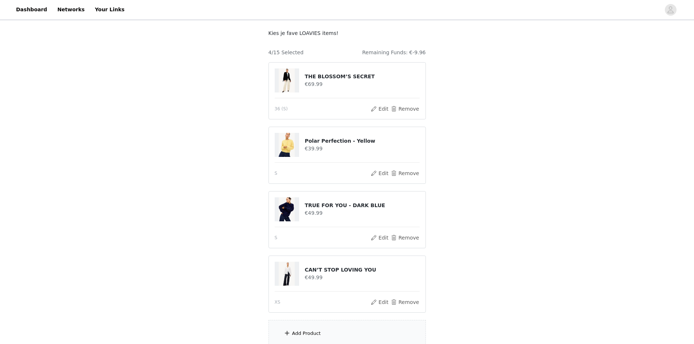
click at [327, 330] on div "Add Product" at bounding box center [346, 333] width 157 height 27
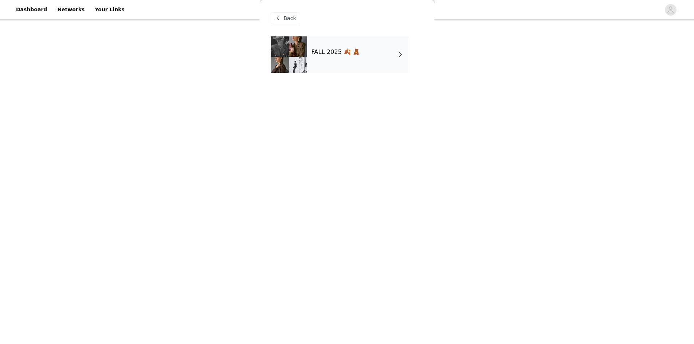
click at [349, 57] on div "FALL 2025 🍂 🧸" at bounding box center [357, 54] width 101 height 36
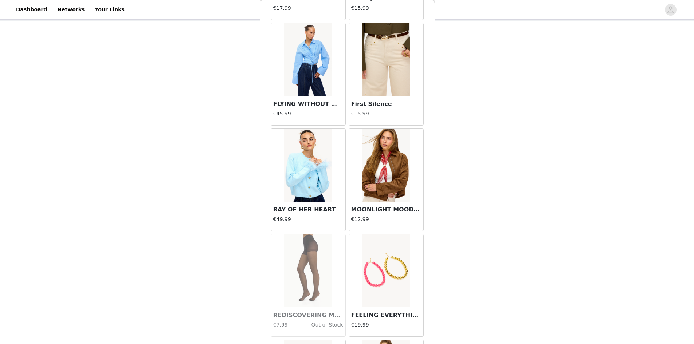
scroll to position [770, 0]
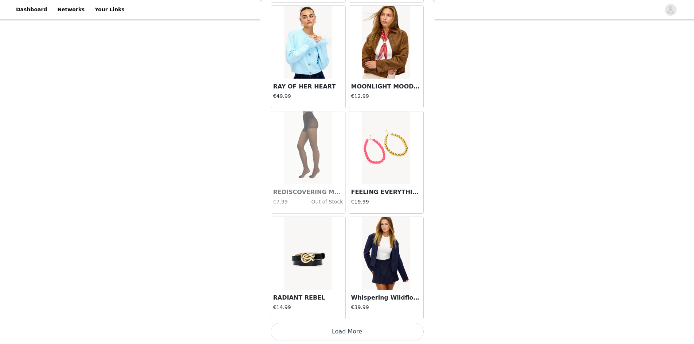
click at [365, 332] on button "Load More" at bounding box center [347, 331] width 153 height 17
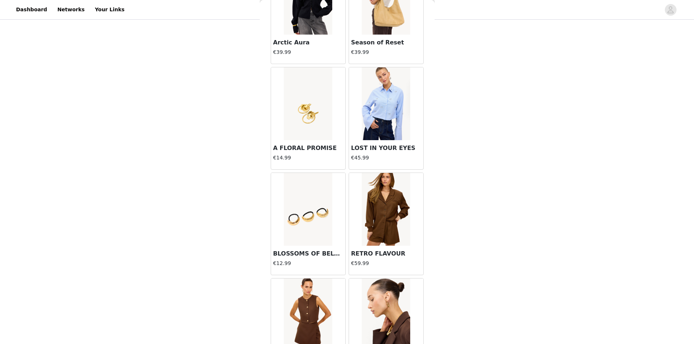
scroll to position [1826, 0]
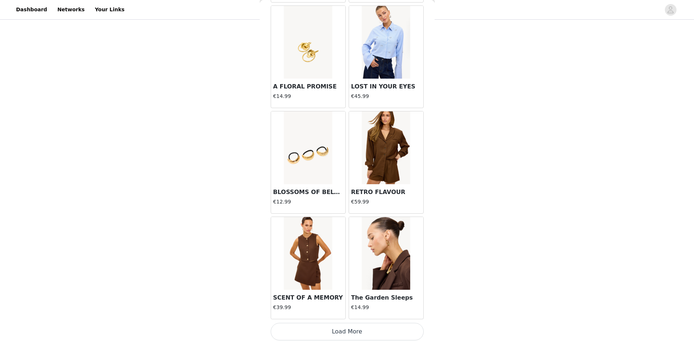
click at [344, 331] on button "Load More" at bounding box center [347, 331] width 153 height 17
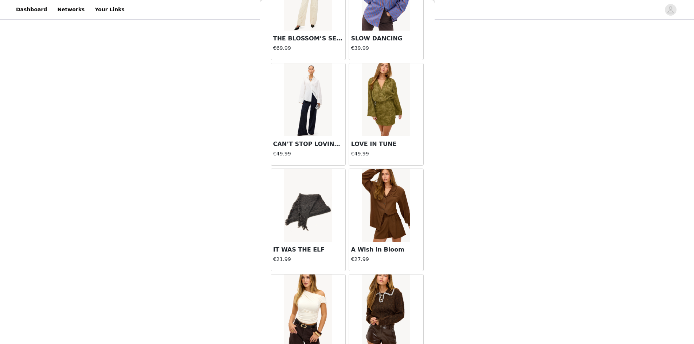
scroll to position [2883, 0]
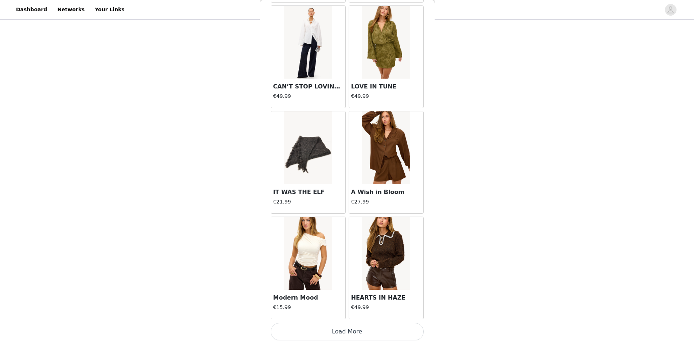
click at [341, 327] on button "Load More" at bounding box center [347, 331] width 153 height 17
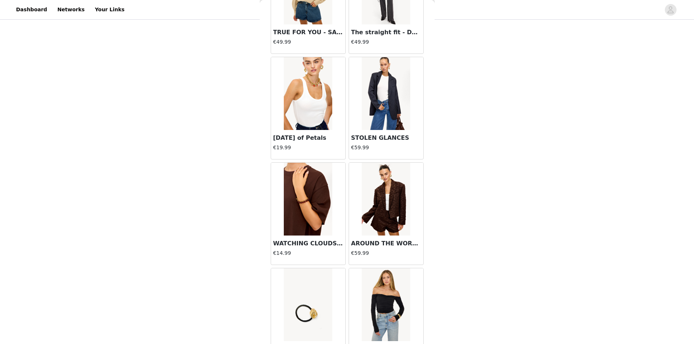
scroll to position [3939, 0]
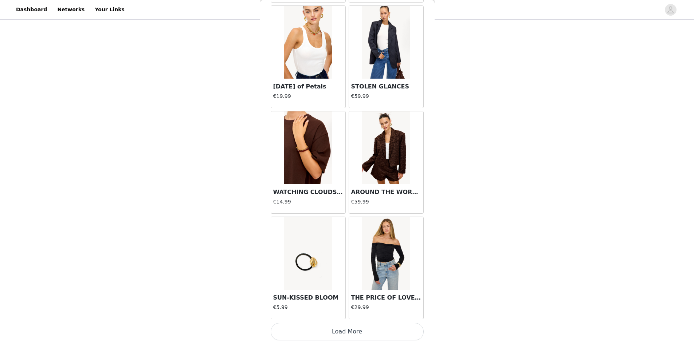
click at [341, 331] on button "Load More" at bounding box center [347, 331] width 153 height 17
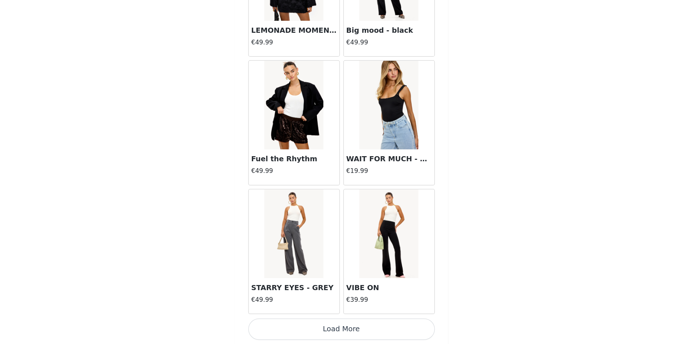
scroll to position [103, 0]
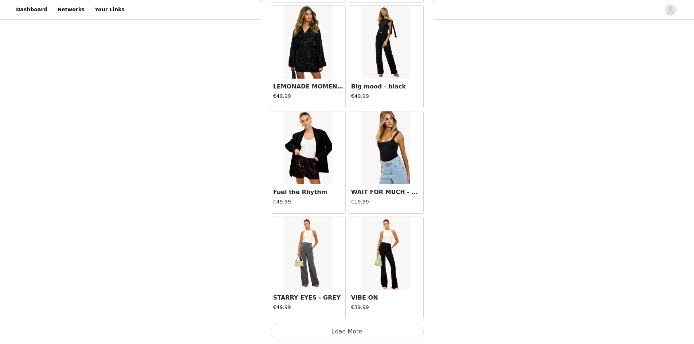
click at [359, 334] on button "Load More" at bounding box center [347, 331] width 153 height 17
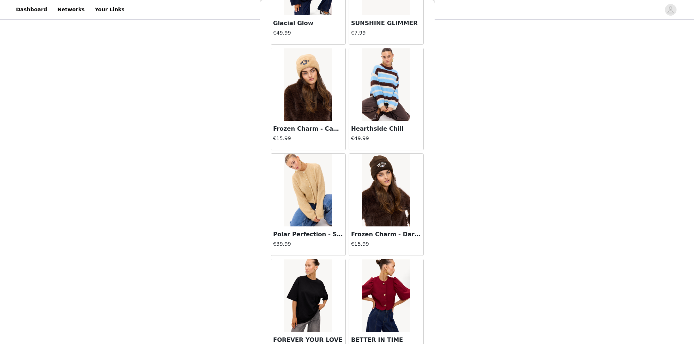
scroll to position [6051, 0]
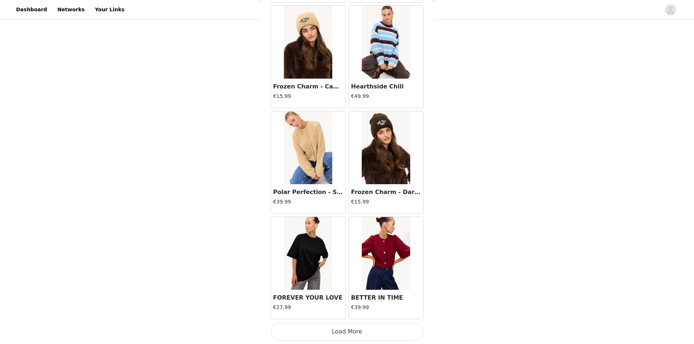
click at [347, 337] on button "Load More" at bounding box center [347, 331] width 153 height 17
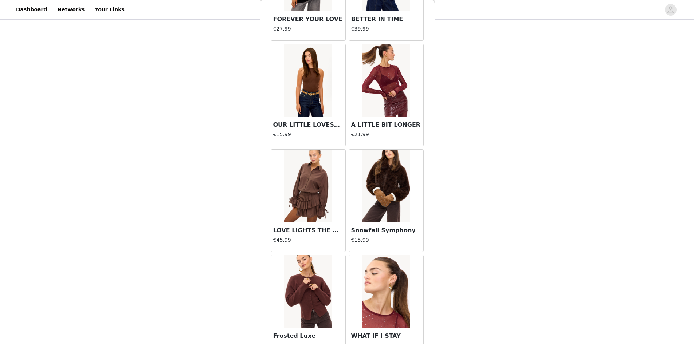
scroll to position [6329, 0]
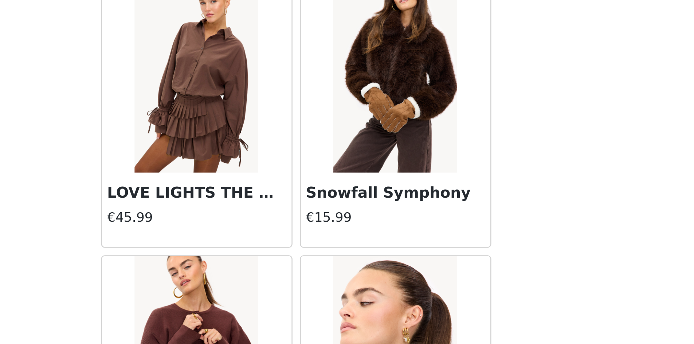
click at [383, 217] on img at bounding box center [386, 186] width 48 height 73
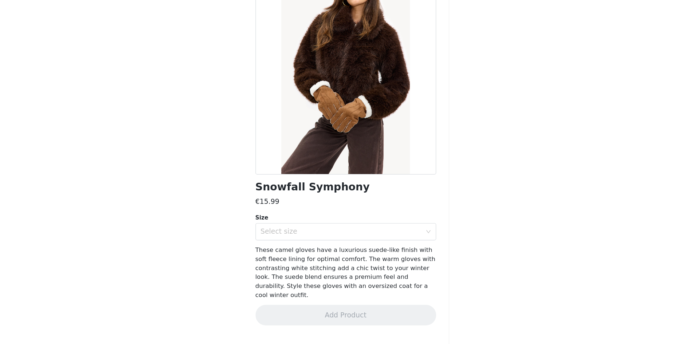
scroll to position [102, 0]
click at [355, 252] on div "Select size" at bounding box center [344, 249] width 139 height 14
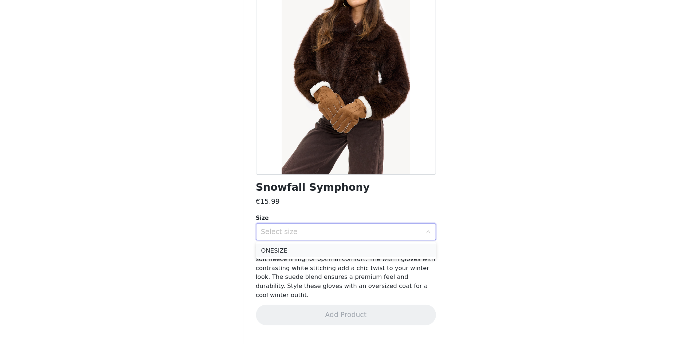
click at [339, 267] on li "ONESIZE" at bounding box center [347, 265] width 153 height 12
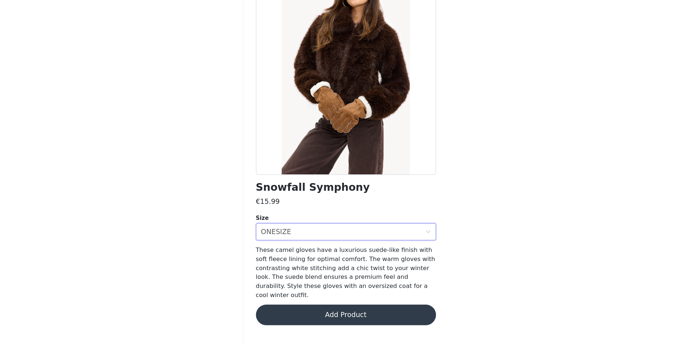
click at [327, 315] on button "Add Product" at bounding box center [347, 319] width 153 height 17
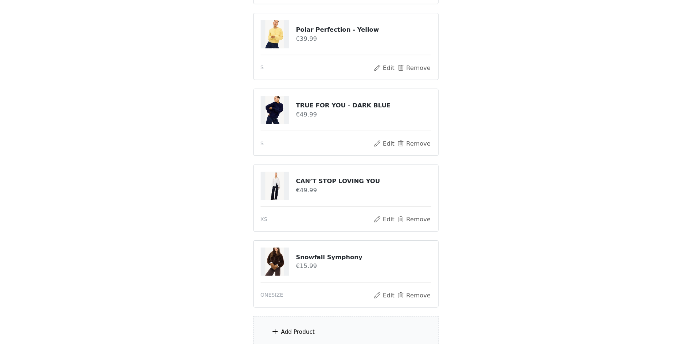
click at [324, 331] on div "Add Product" at bounding box center [346, 333] width 157 height 27
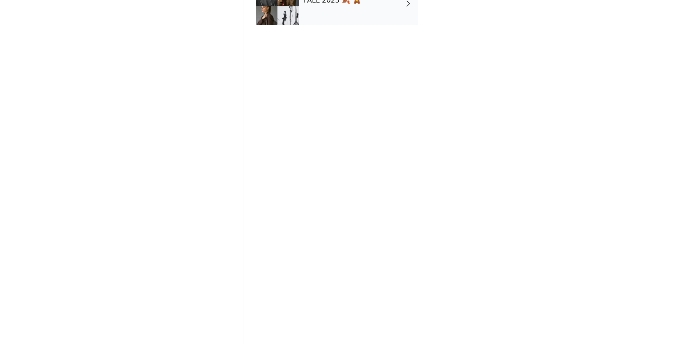
click at [368, 60] on div "FALL 2025 🍂 🧸" at bounding box center [357, 54] width 101 height 36
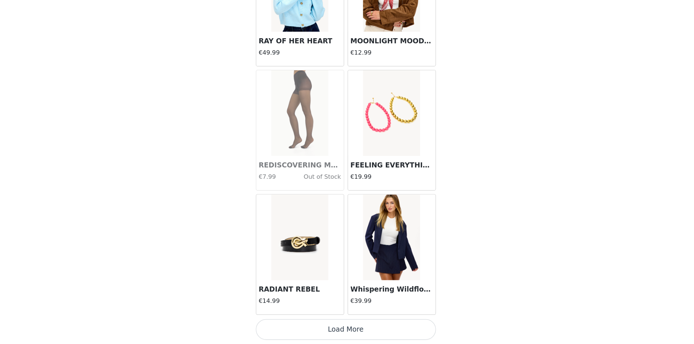
scroll to position [167, 0]
click at [358, 330] on button "Load More" at bounding box center [347, 331] width 153 height 17
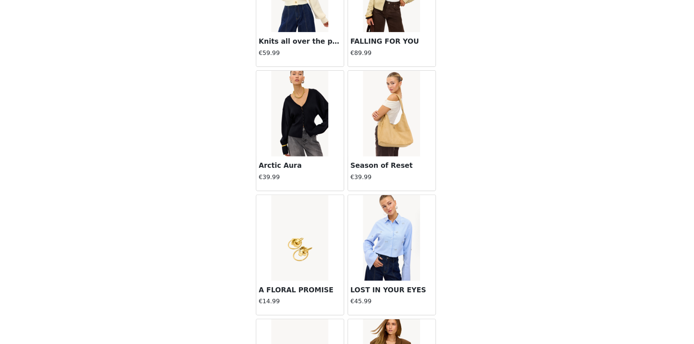
scroll to position [1612, 0]
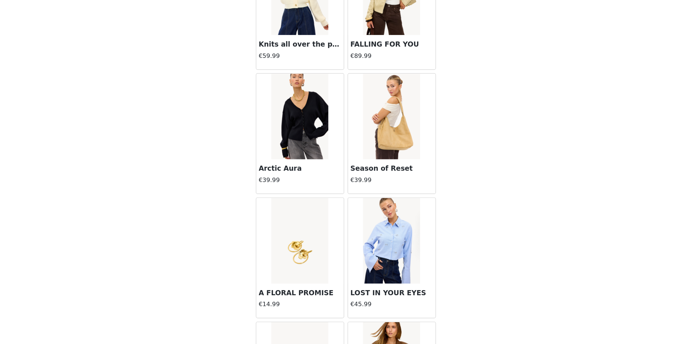
click at [323, 144] on img at bounding box center [308, 150] width 48 height 73
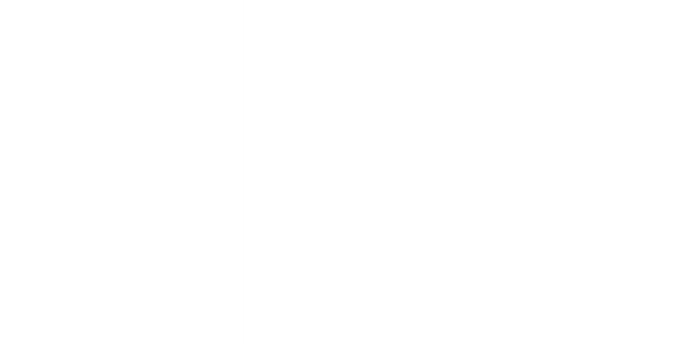
scroll to position [0, 0]
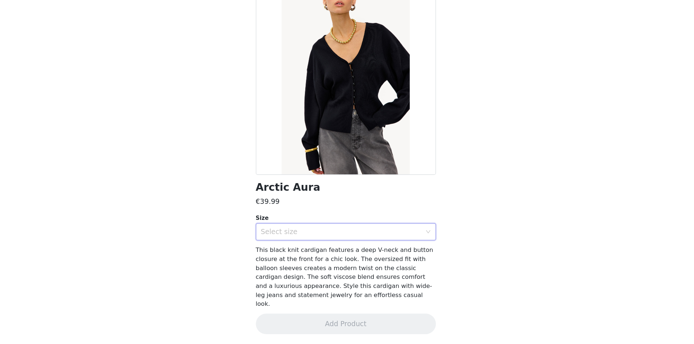
click at [311, 243] on div "Select size" at bounding box center [344, 249] width 139 height 14
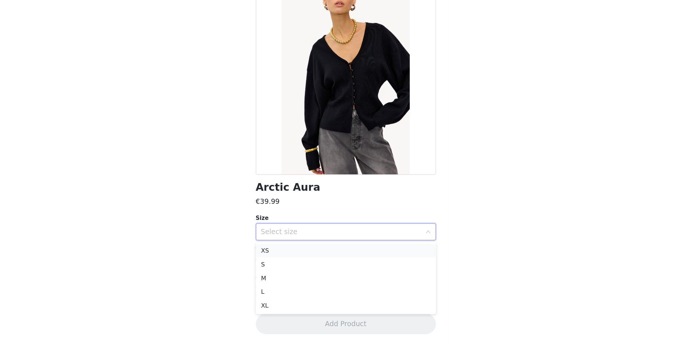
click at [306, 267] on li "XS" at bounding box center [347, 265] width 153 height 12
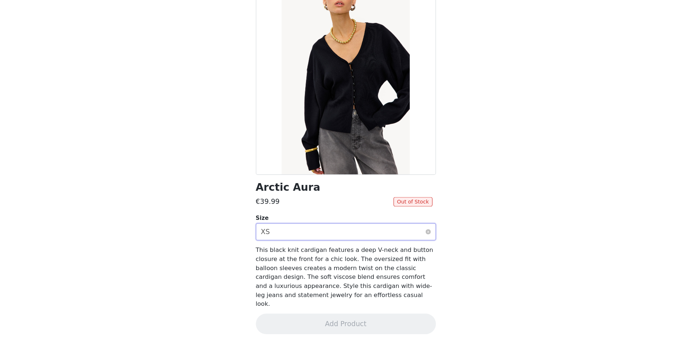
click at [306, 246] on div "Select size XS" at bounding box center [344, 249] width 139 height 14
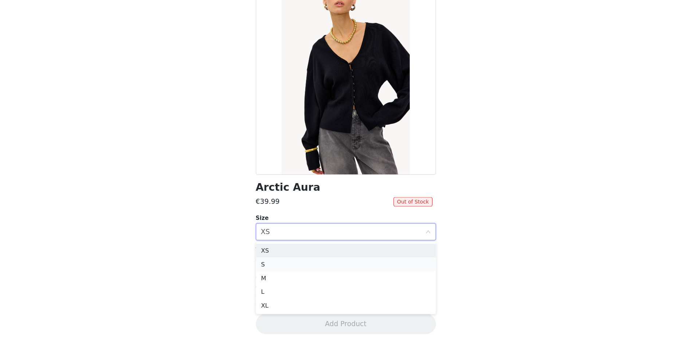
click at [302, 279] on li "S" at bounding box center [347, 277] width 153 height 12
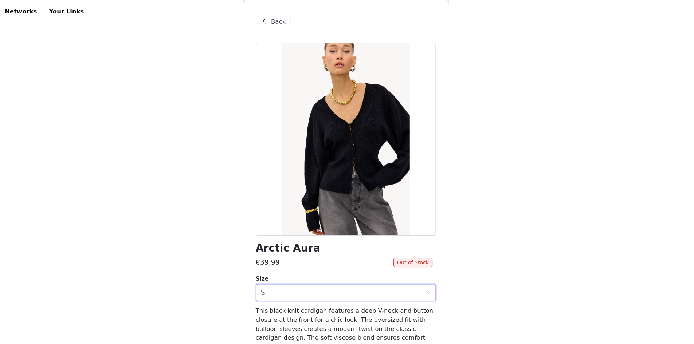
scroll to position [44, 0]
click at [287, 21] on span "Back" at bounding box center [290, 19] width 12 height 8
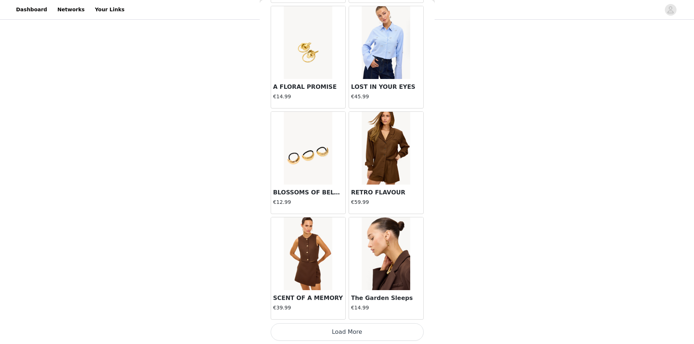
scroll to position [1826, 0]
click at [332, 335] on button "Load More" at bounding box center [347, 331] width 153 height 17
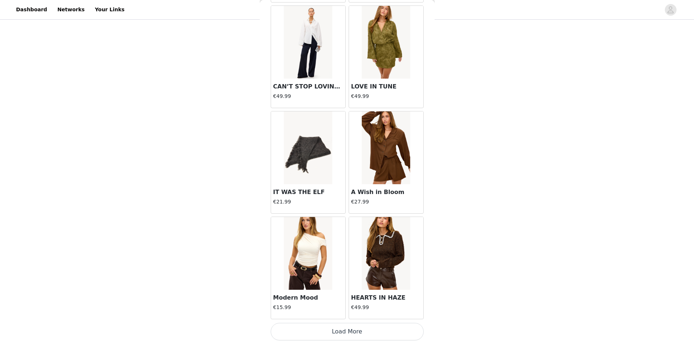
scroll to position [2882, 0]
click at [353, 330] on button "Load More" at bounding box center [347, 331] width 153 height 17
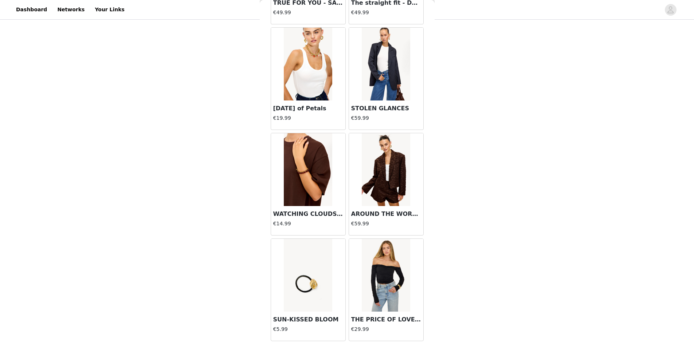
scroll to position [3939, 0]
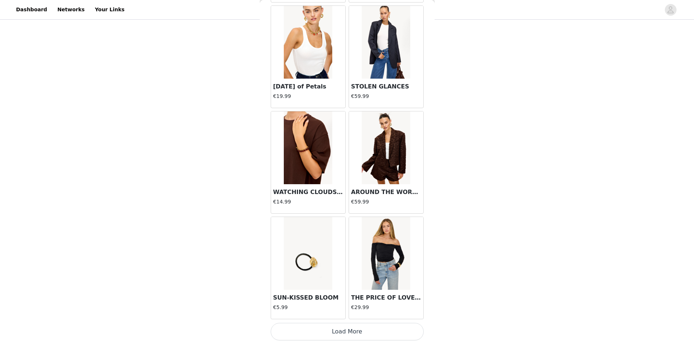
click at [345, 332] on button "Load More" at bounding box center [347, 331] width 153 height 17
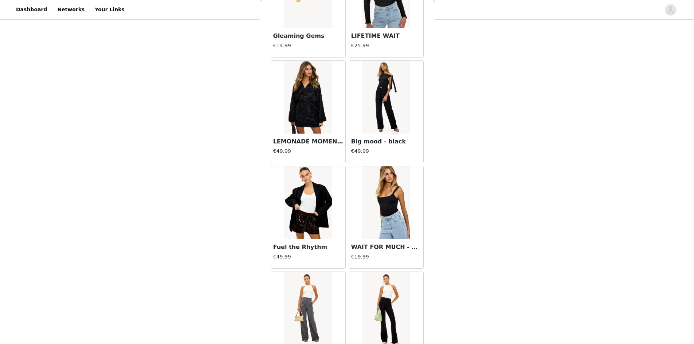
scroll to position [4995, 0]
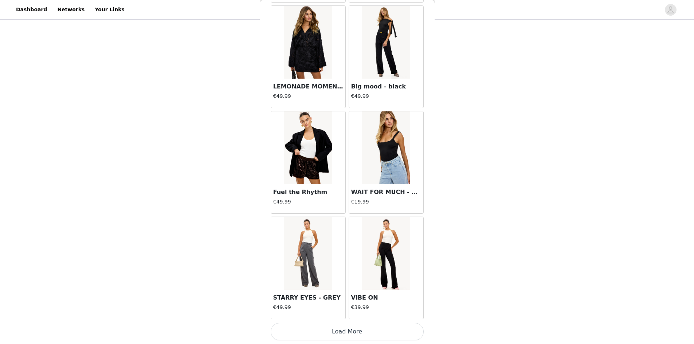
click at [358, 331] on button "Load More" at bounding box center [347, 331] width 153 height 17
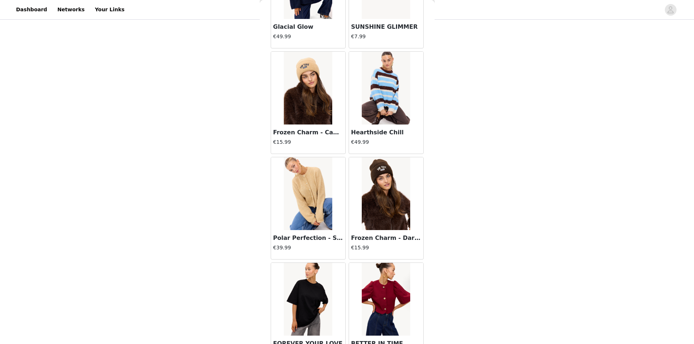
scroll to position [6051, 0]
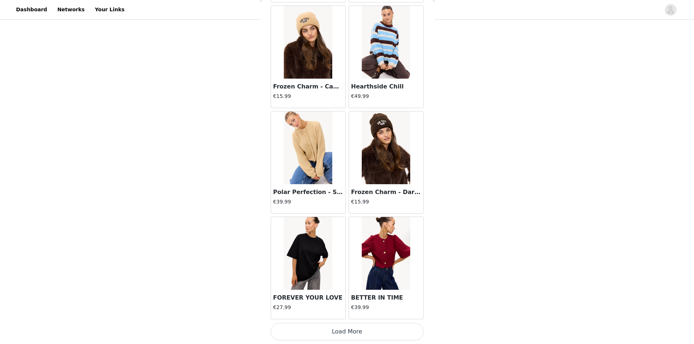
click at [358, 331] on button "Load More" at bounding box center [347, 331] width 153 height 17
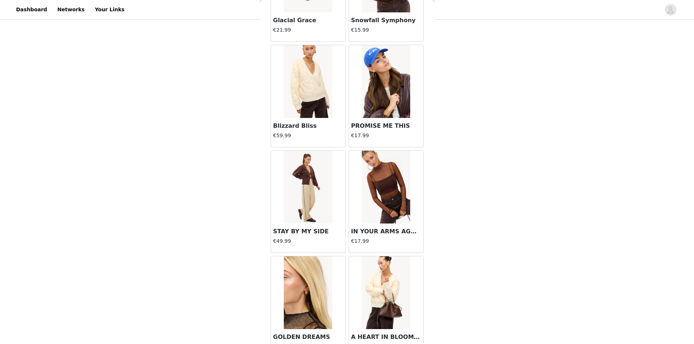
scroll to position [7107, 0]
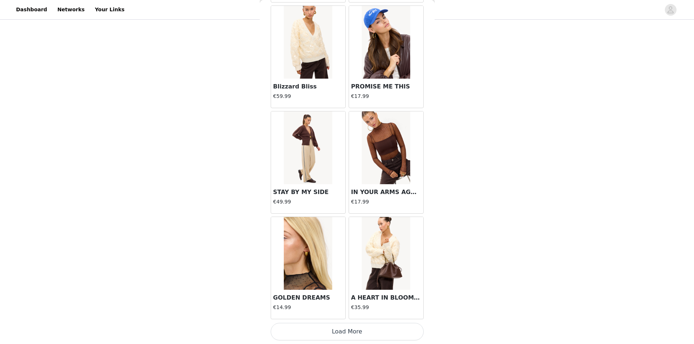
click at [358, 331] on button "Load More" at bounding box center [347, 331] width 153 height 17
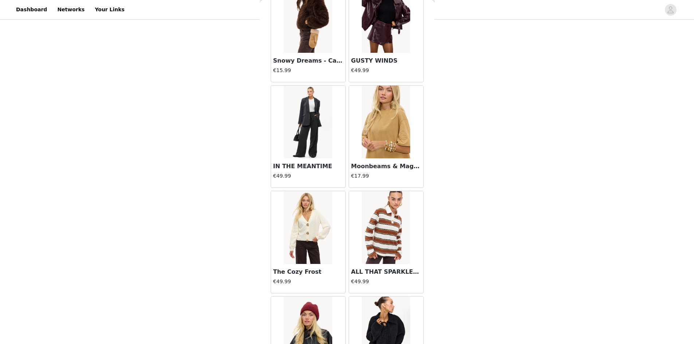
scroll to position [8163, 0]
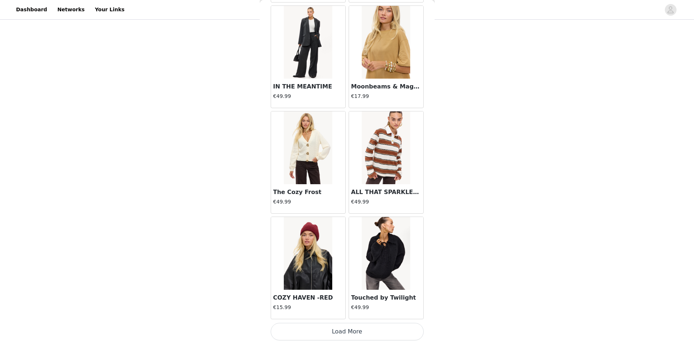
click at [358, 334] on button "Load More" at bounding box center [347, 331] width 153 height 17
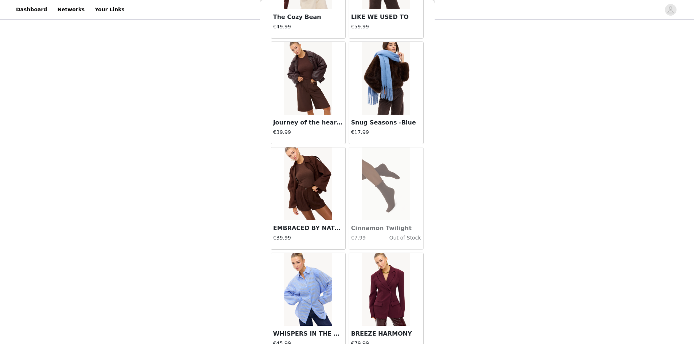
scroll to position [9219, 0]
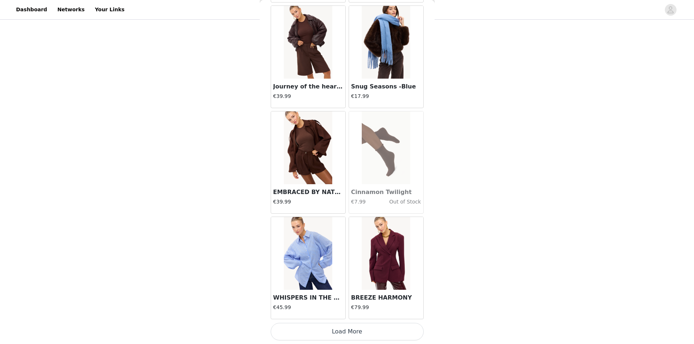
click at [344, 333] on button "Load More" at bounding box center [347, 331] width 153 height 17
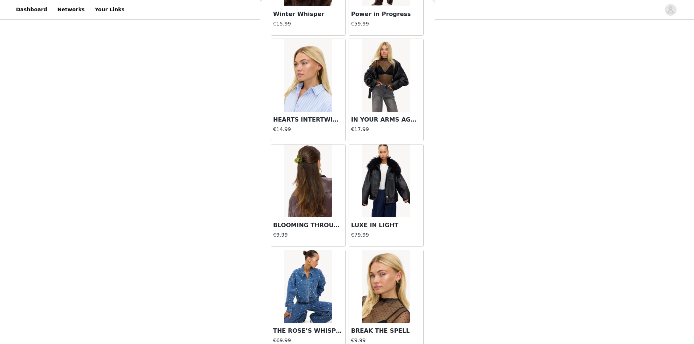
scroll to position [10276, 0]
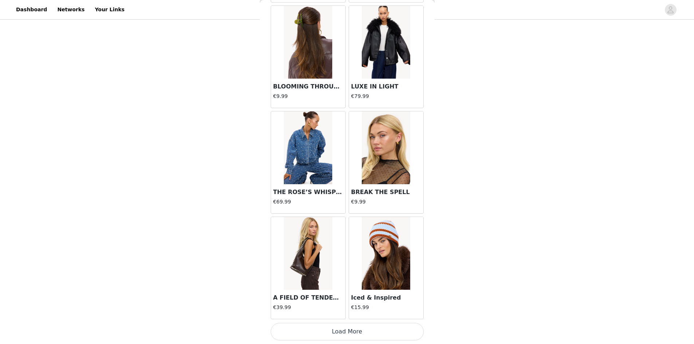
click at [347, 333] on button "Load More" at bounding box center [347, 331] width 153 height 17
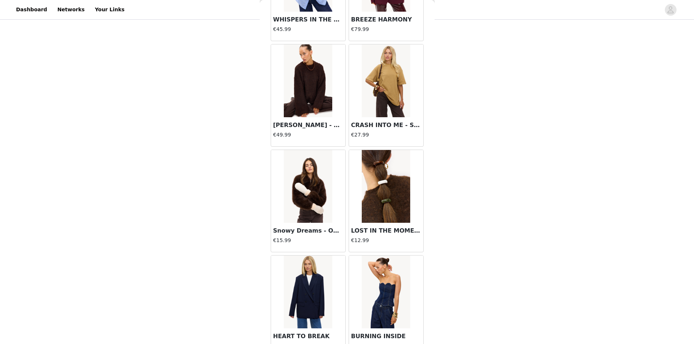
scroll to position [9497, 0]
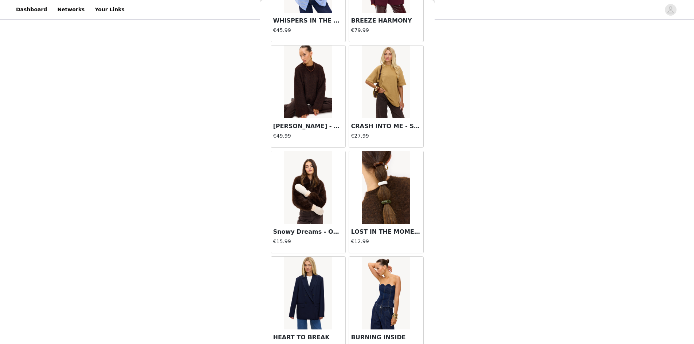
click at [305, 305] on img at bounding box center [308, 293] width 48 height 73
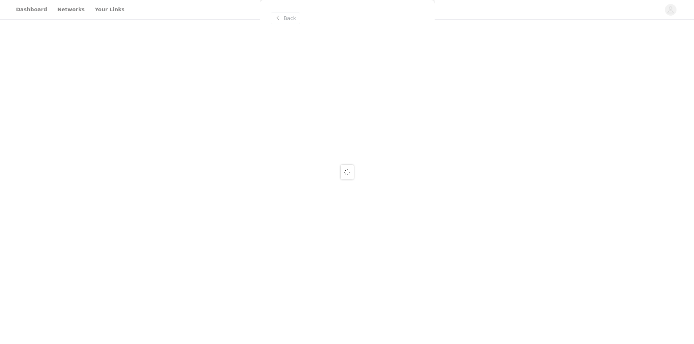
scroll to position [0, 0]
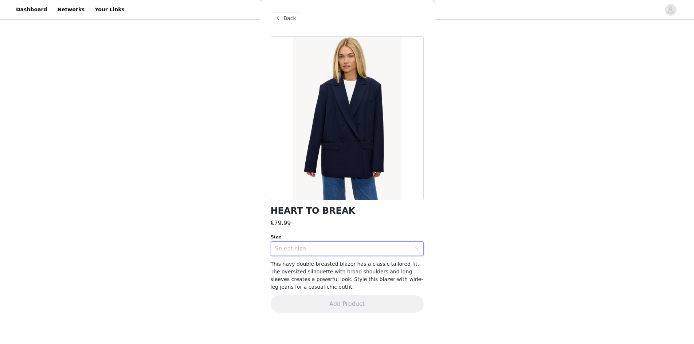
click at [319, 252] on div "Select size" at bounding box center [344, 249] width 139 height 14
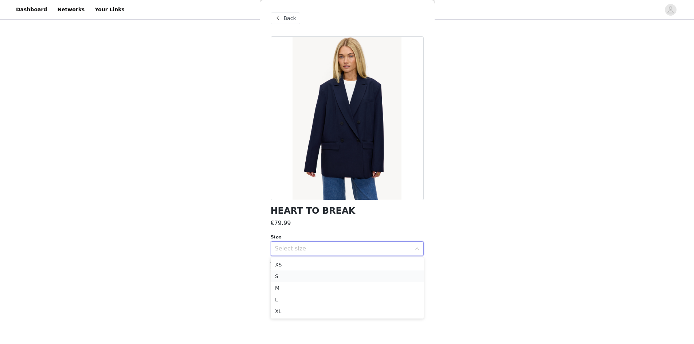
click at [309, 278] on li "S" at bounding box center [347, 277] width 153 height 12
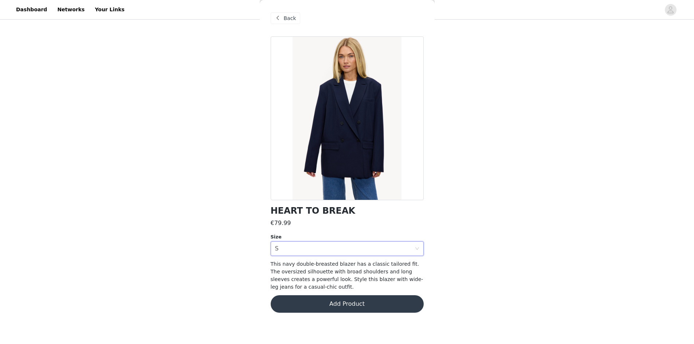
click at [308, 302] on button "Add Product" at bounding box center [347, 303] width 153 height 17
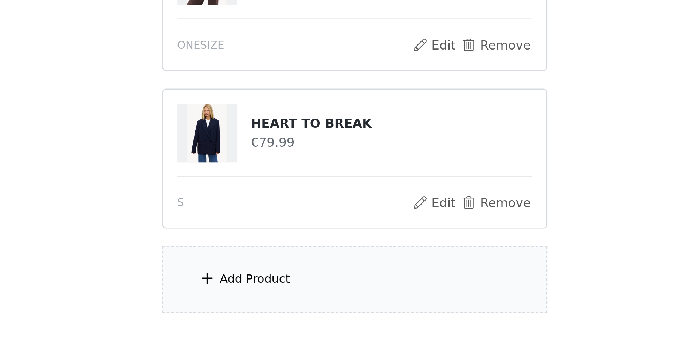
scroll to position [182, 0]
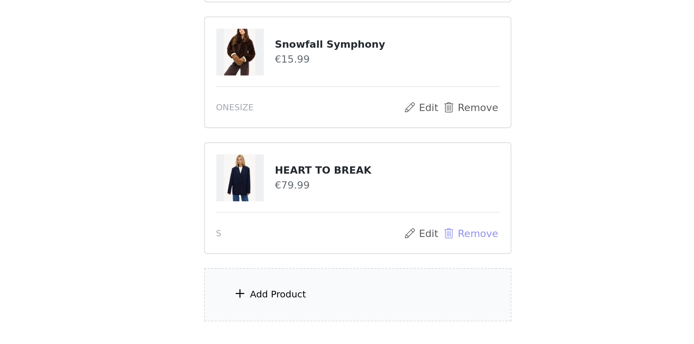
click at [401, 288] on button "Remove" at bounding box center [404, 287] width 29 height 9
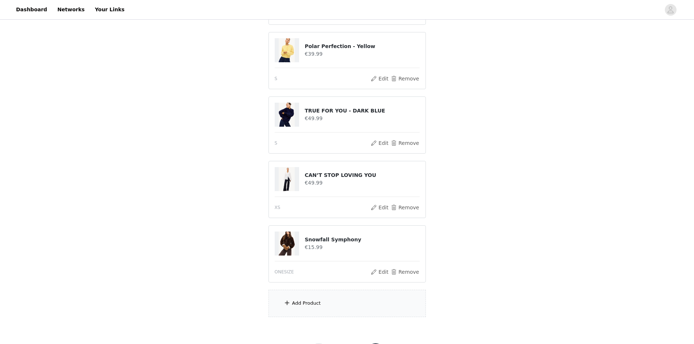
scroll to position [134, 0]
click at [411, 206] on button "Remove" at bounding box center [404, 206] width 29 height 9
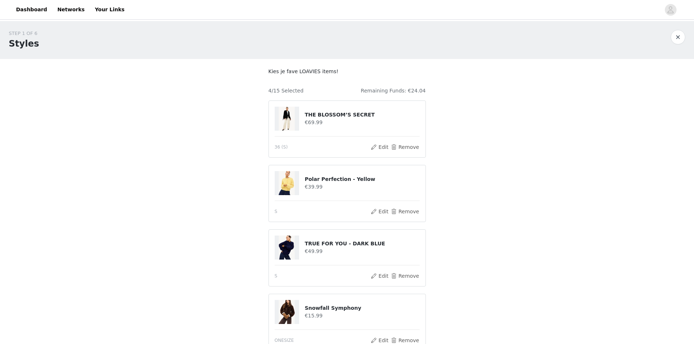
scroll to position [103, 0]
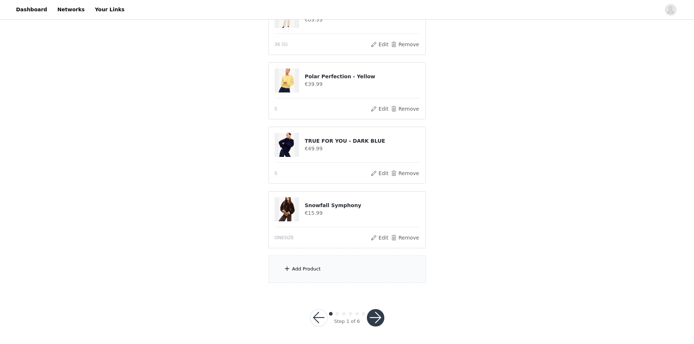
click at [299, 275] on div "Add Product" at bounding box center [346, 269] width 157 height 27
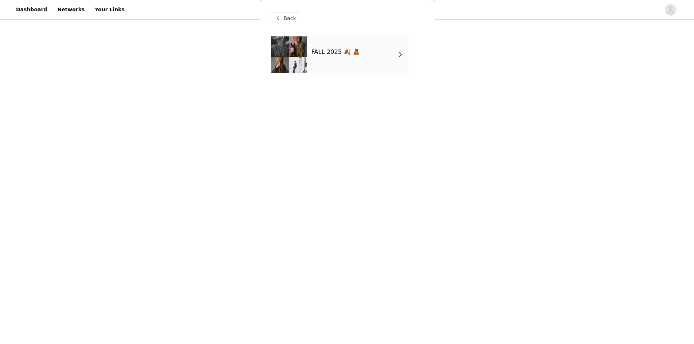
click at [353, 62] on div "FALL 2025 🍂 🧸" at bounding box center [357, 54] width 101 height 36
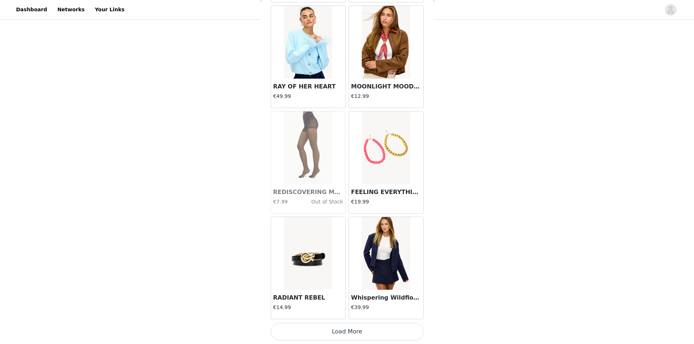
scroll to position [770, 0]
click at [332, 331] on button "Load More" at bounding box center [347, 331] width 153 height 17
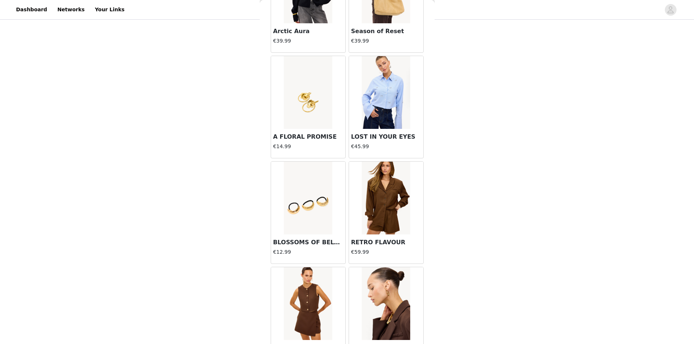
scroll to position [1826, 0]
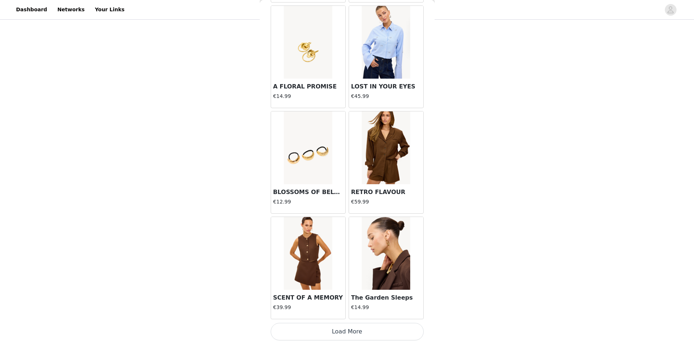
click at [327, 334] on button "Load More" at bounding box center [347, 331] width 153 height 17
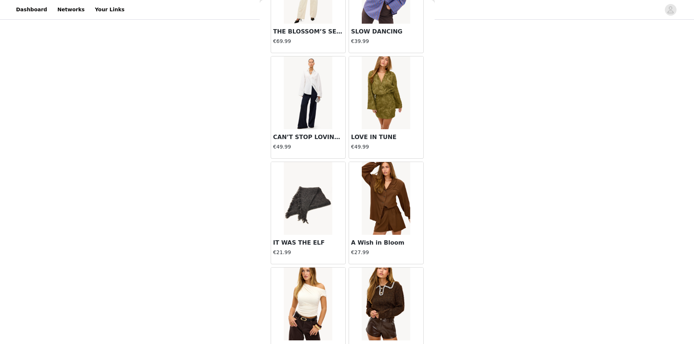
scroll to position [2883, 0]
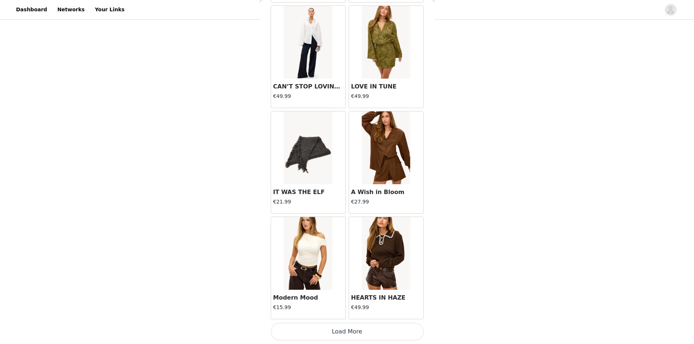
click at [344, 333] on button "Load More" at bounding box center [347, 331] width 153 height 17
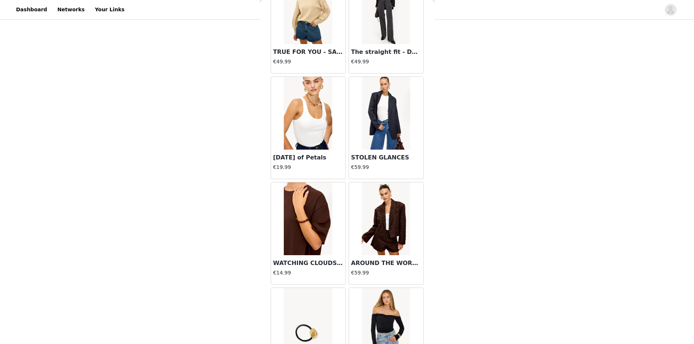
scroll to position [3939, 0]
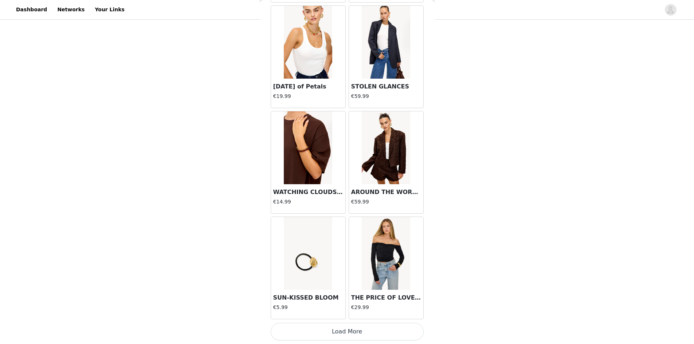
click at [327, 325] on button "Load More" at bounding box center [347, 331] width 153 height 17
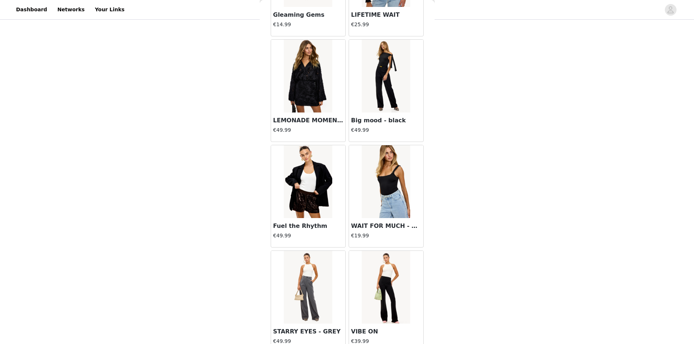
scroll to position [4995, 0]
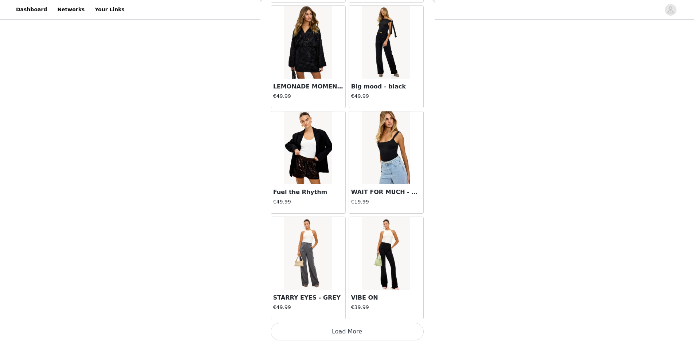
click at [330, 332] on button "Load More" at bounding box center [347, 331] width 153 height 17
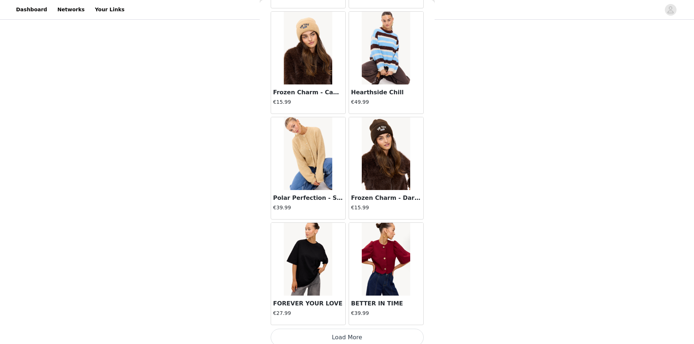
scroll to position [6051, 0]
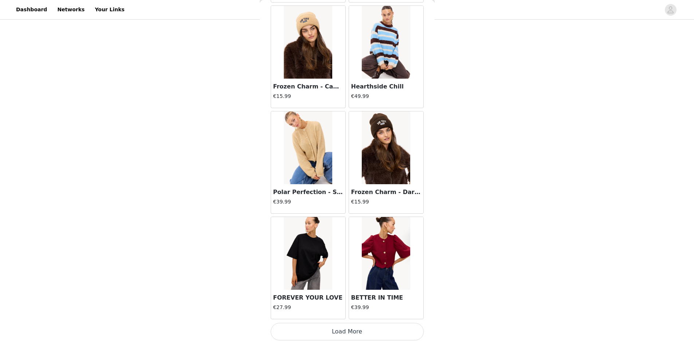
click at [330, 332] on button "Load More" at bounding box center [347, 331] width 153 height 17
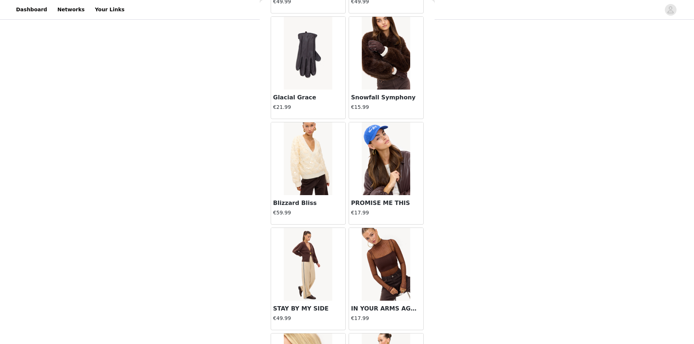
scroll to position [7107, 0]
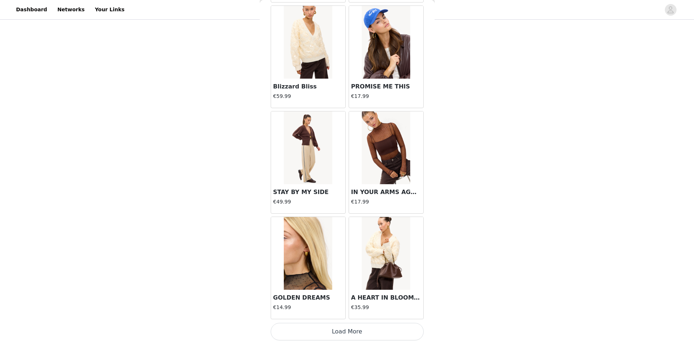
click at [330, 332] on button "Load More" at bounding box center [347, 331] width 153 height 17
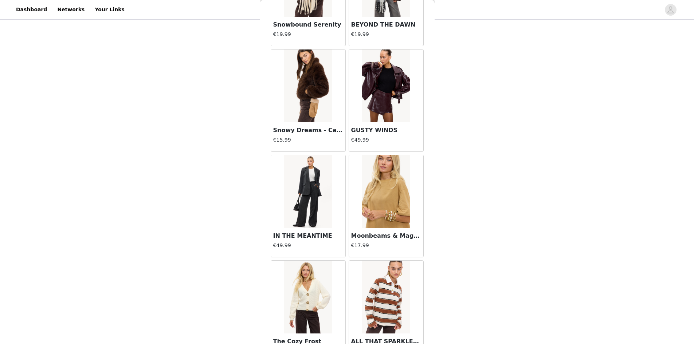
scroll to position [8163, 0]
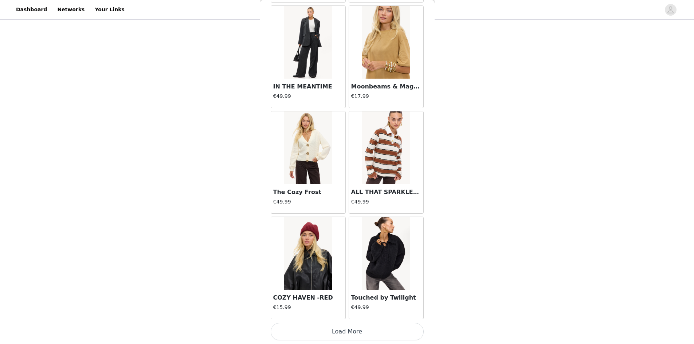
click at [354, 333] on button "Load More" at bounding box center [347, 331] width 153 height 17
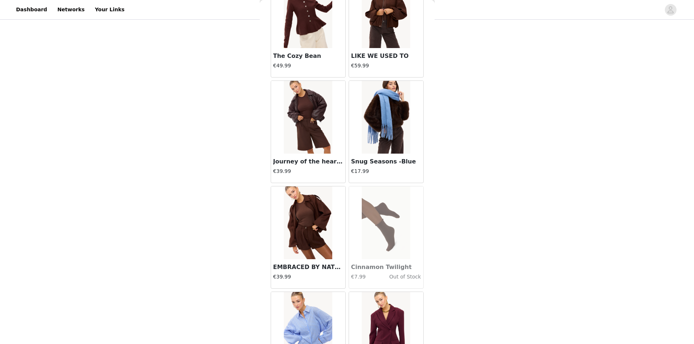
scroll to position [9219, 0]
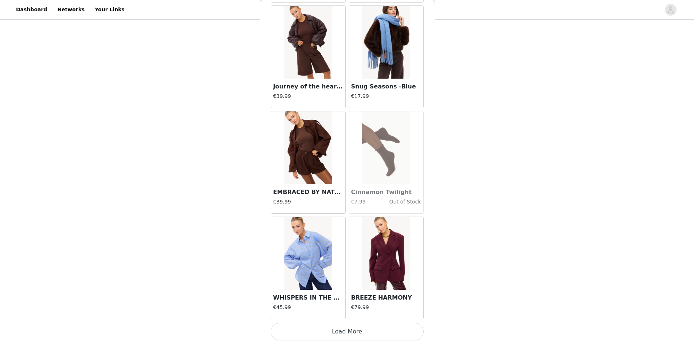
click at [355, 334] on button "Load More" at bounding box center [347, 331] width 153 height 17
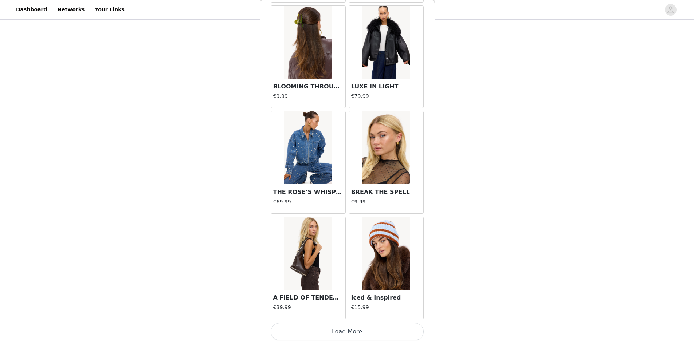
click at [355, 334] on button "Load More" at bounding box center [347, 331] width 153 height 17
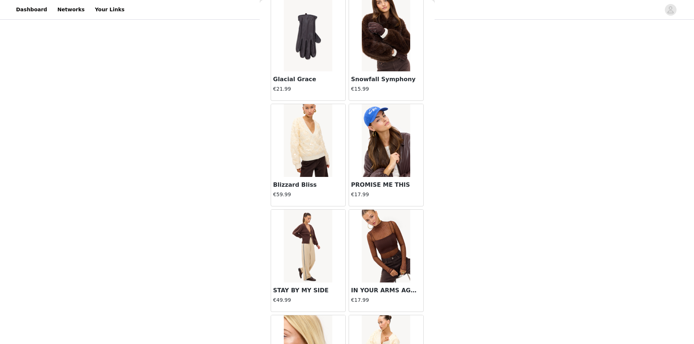
scroll to position [7008, 0]
click at [394, 126] on img at bounding box center [386, 141] width 48 height 73
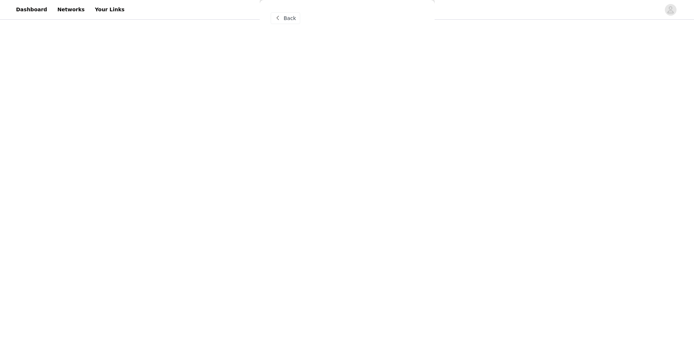
scroll to position [0, 0]
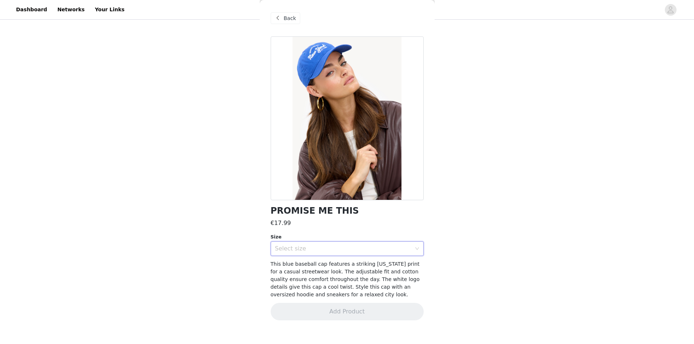
click at [342, 252] on div "Select size" at bounding box center [344, 249] width 139 height 14
click at [341, 261] on li "ONESIZE" at bounding box center [347, 265] width 153 height 12
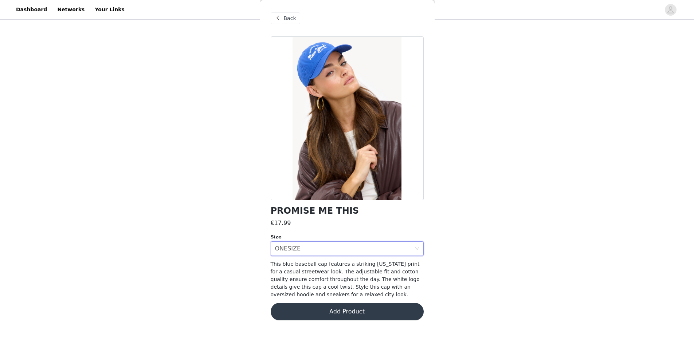
click at [329, 314] on button "Add Product" at bounding box center [347, 311] width 153 height 17
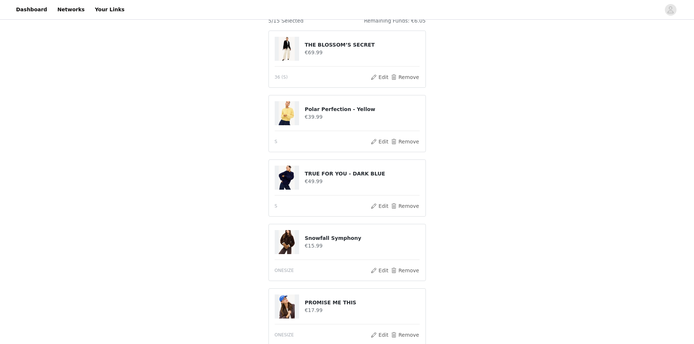
scroll to position [167, 0]
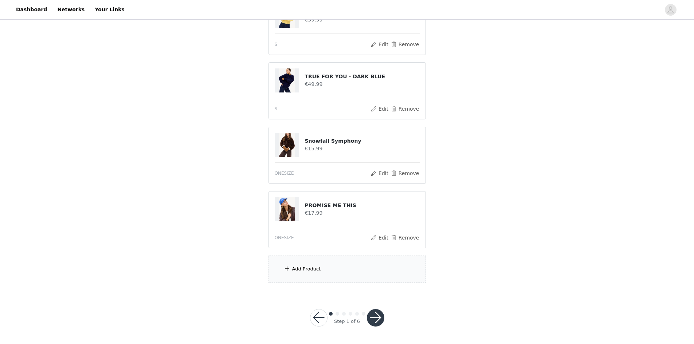
click at [329, 268] on div "Add Product" at bounding box center [346, 269] width 157 height 27
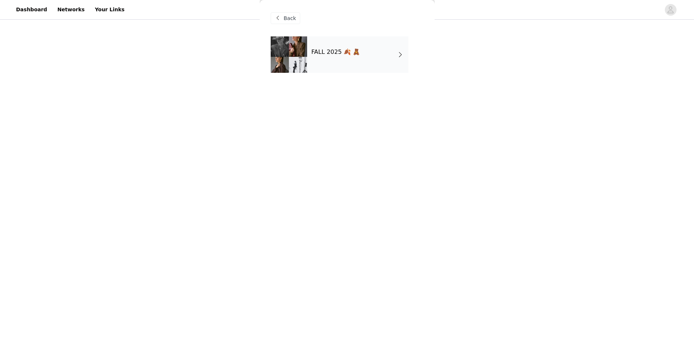
click at [351, 74] on div "FALL 2025 🍂 🧸" at bounding box center [347, 59] width 153 height 47
click at [355, 63] on div "FALL 2025 🍂 🧸" at bounding box center [357, 54] width 101 height 36
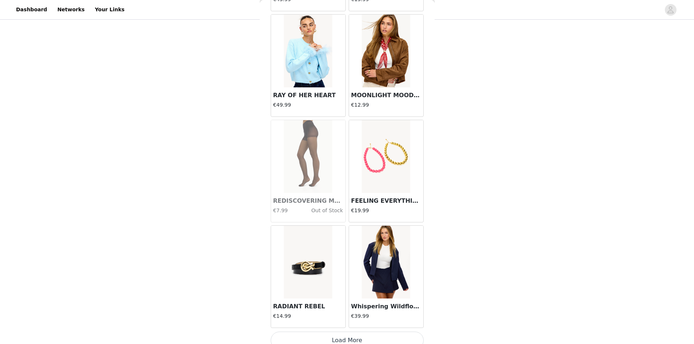
scroll to position [770, 0]
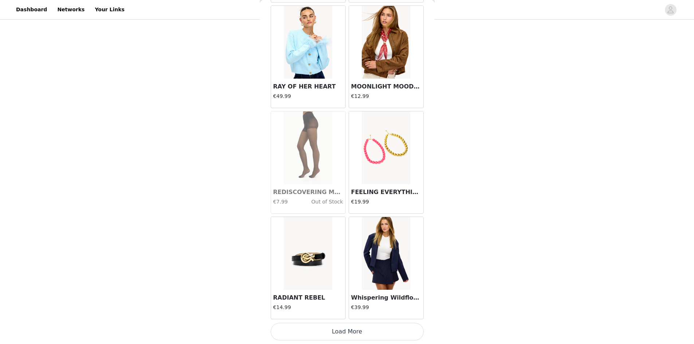
click at [327, 326] on button "Load More" at bounding box center [347, 331] width 153 height 17
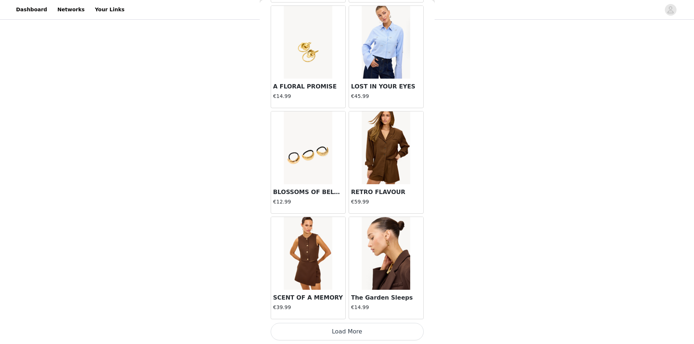
scroll to position [1826, 0]
click at [305, 334] on button "Load More" at bounding box center [347, 331] width 153 height 17
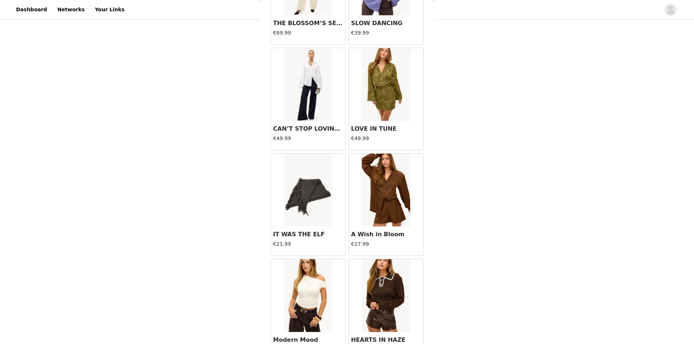
scroll to position [2883, 0]
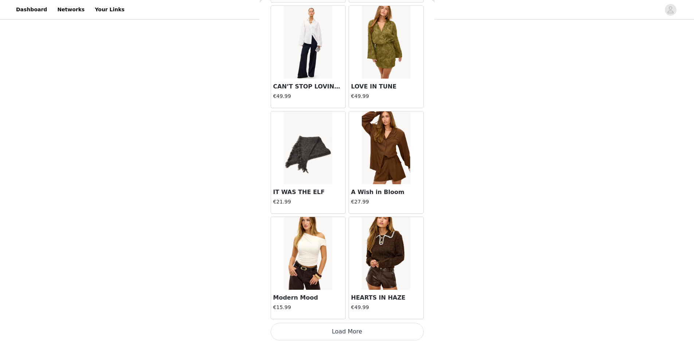
click at [347, 330] on button "Load More" at bounding box center [347, 331] width 153 height 17
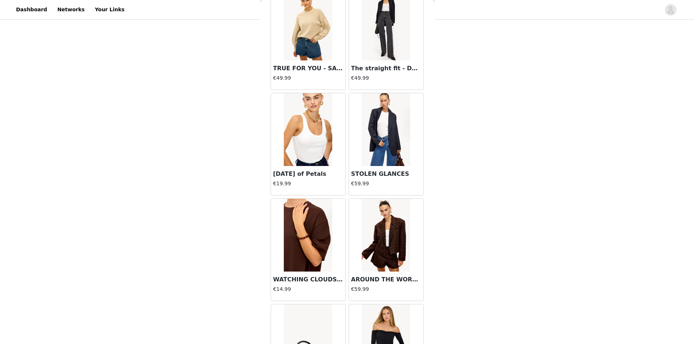
scroll to position [3939, 0]
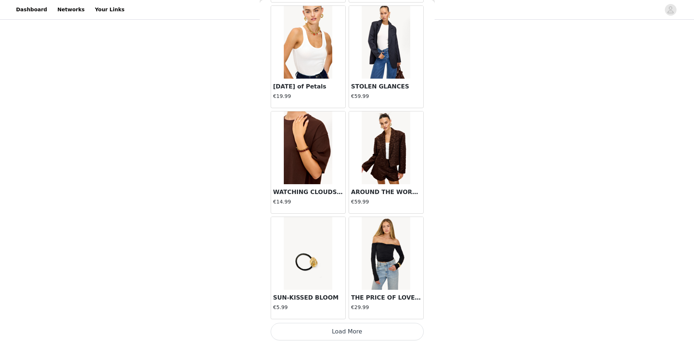
click at [334, 336] on button "Load More" at bounding box center [347, 331] width 153 height 17
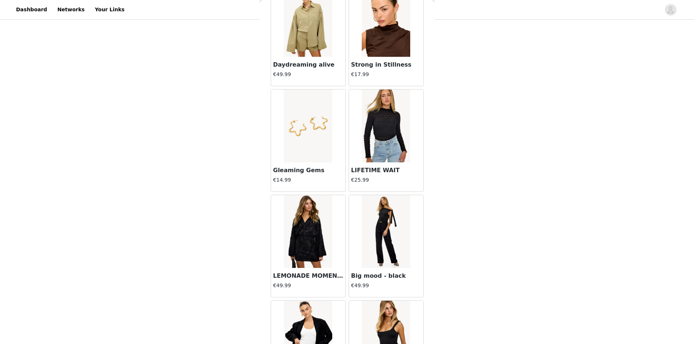
scroll to position [4995, 0]
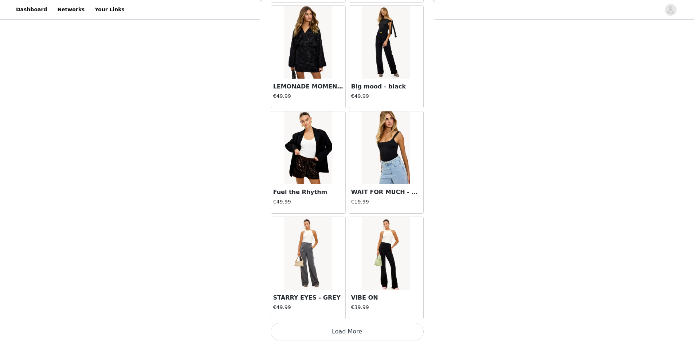
click at [324, 332] on button "Load More" at bounding box center [347, 331] width 153 height 17
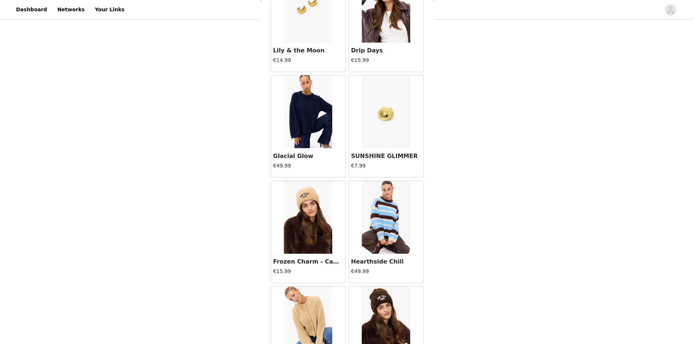
scroll to position [6051, 0]
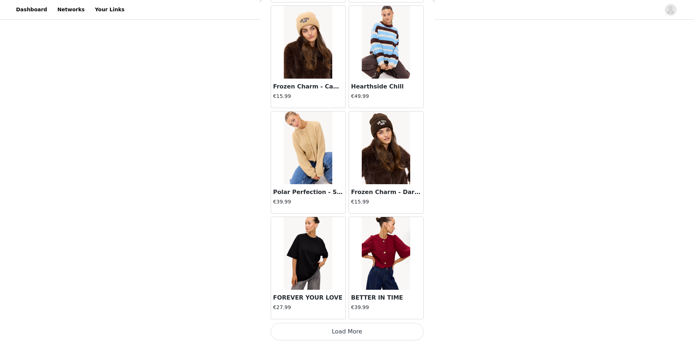
click at [357, 327] on button "Load More" at bounding box center [347, 331] width 153 height 17
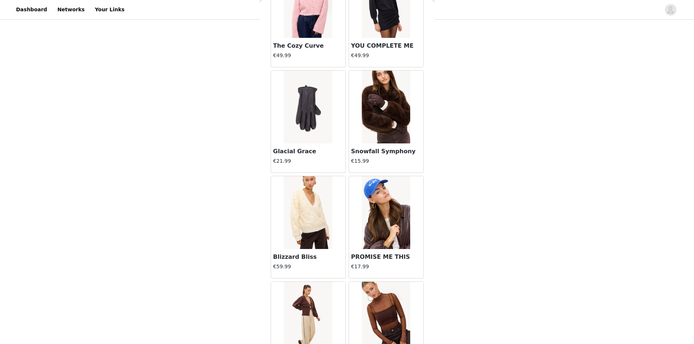
scroll to position [7107, 0]
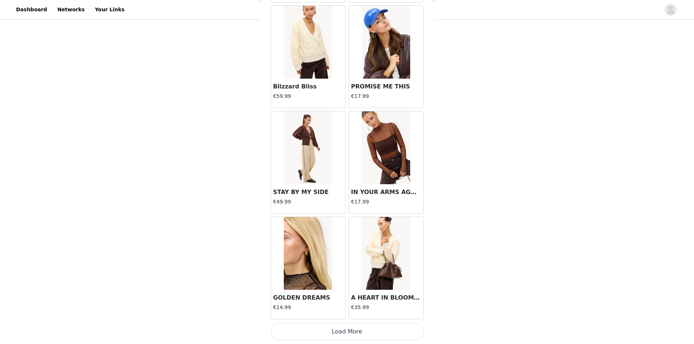
click at [346, 327] on button "Load More" at bounding box center [347, 331] width 153 height 17
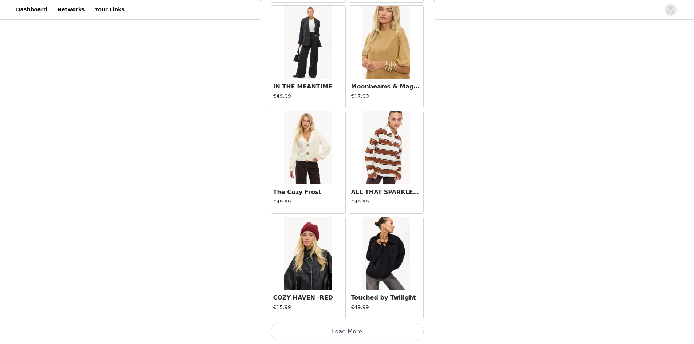
click at [346, 327] on button "Load More" at bounding box center [347, 331] width 153 height 17
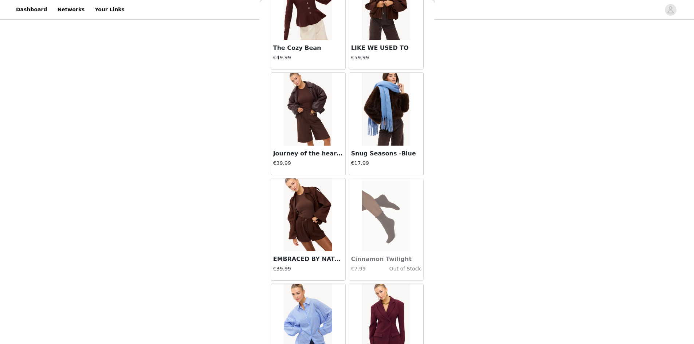
scroll to position [9219, 0]
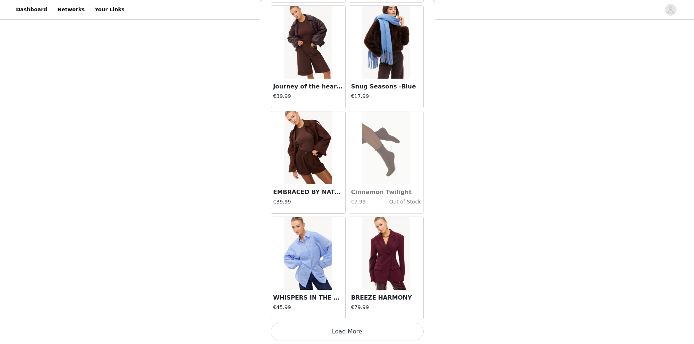
click at [342, 331] on button "Load More" at bounding box center [347, 331] width 153 height 17
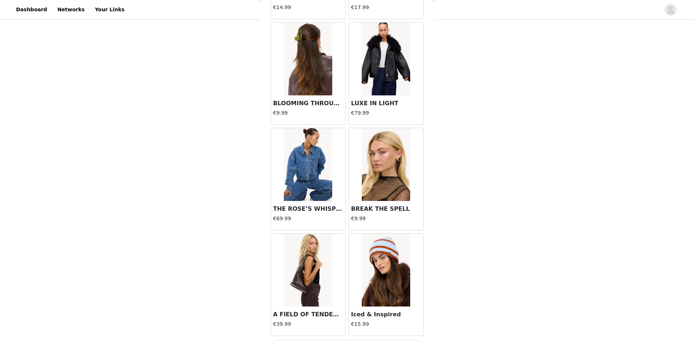
scroll to position [10276, 0]
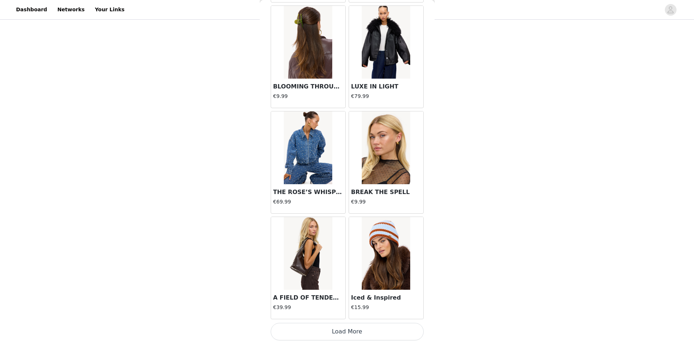
click at [342, 331] on button "Load More" at bounding box center [347, 331] width 153 height 17
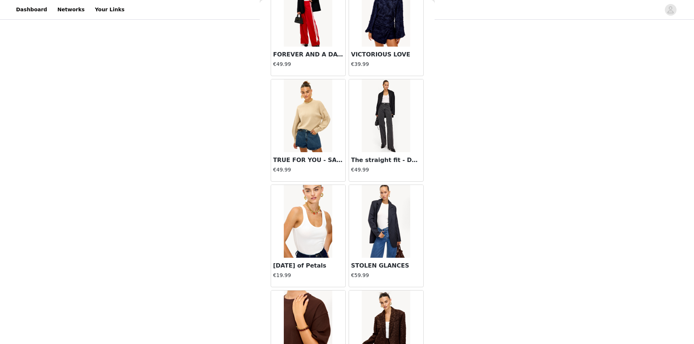
scroll to position [4128, 0]
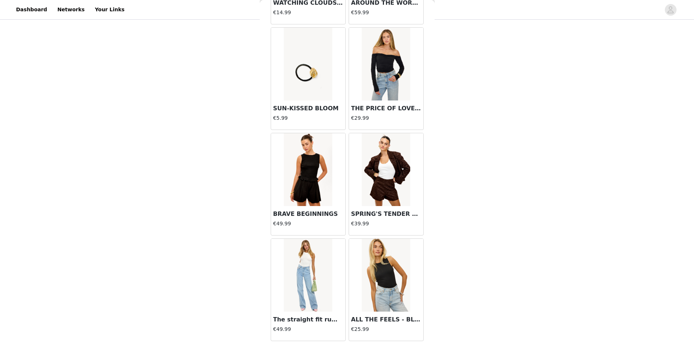
click at [303, 62] on img at bounding box center [308, 64] width 48 height 73
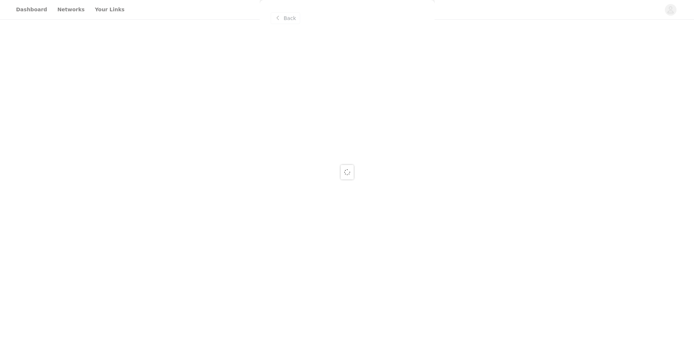
scroll to position [0, 0]
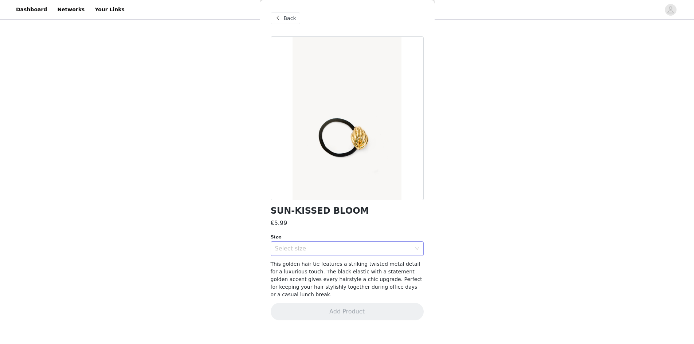
click at [327, 248] on div "Select size" at bounding box center [343, 248] width 136 height 7
click at [323, 268] on li "ONESIZE" at bounding box center [347, 265] width 153 height 12
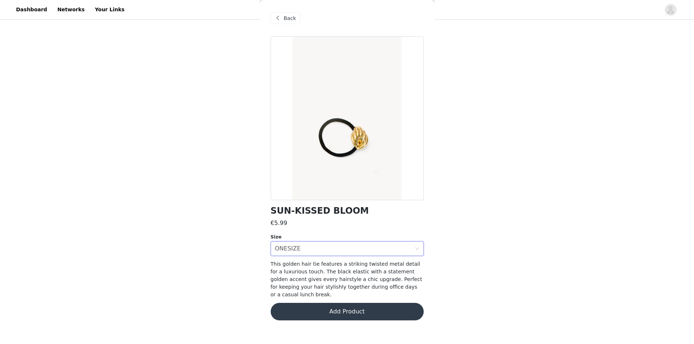
click at [316, 305] on button "Add Product" at bounding box center [347, 311] width 153 height 17
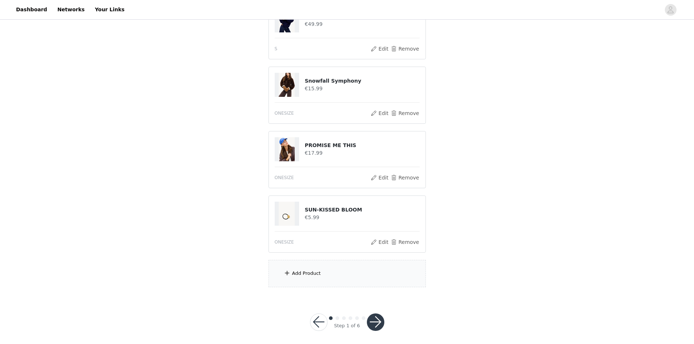
scroll to position [229, 0]
click at [371, 314] on button "button" at bounding box center [375, 320] width 17 height 17
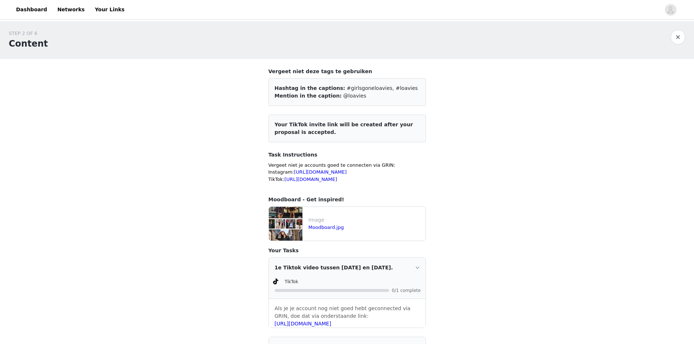
scroll to position [105, 0]
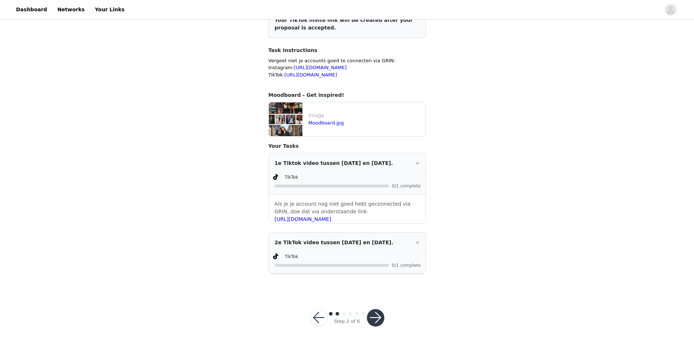
click at [375, 320] on button "button" at bounding box center [375, 317] width 17 height 17
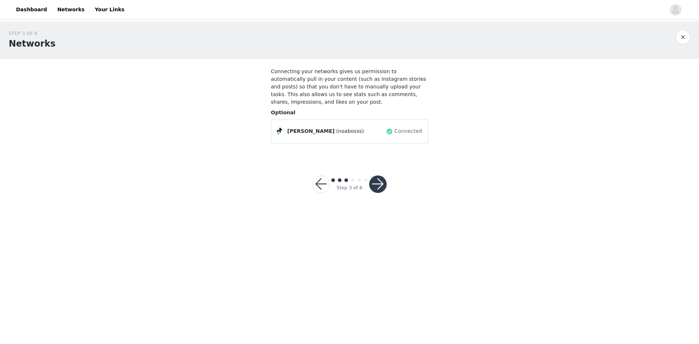
click at [375, 178] on button "button" at bounding box center [377, 184] width 17 height 17
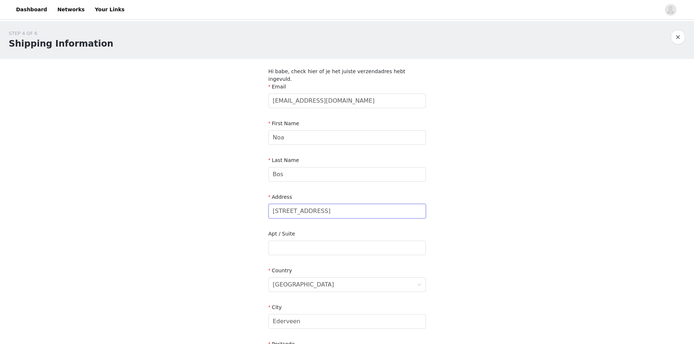
drag, startPoint x: 322, startPoint y: 205, endPoint x: 241, endPoint y: 209, distance: 81.4
click at [241, 209] on div "STEP 4 OF 6 Shipping Information Hi babe, check hier of je het juiste verzendad…" at bounding box center [347, 222] width 694 height 402
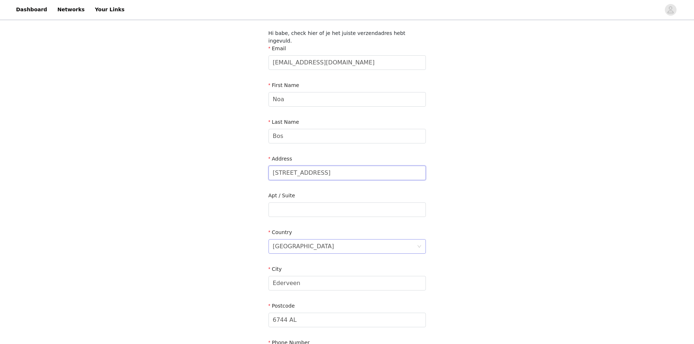
scroll to position [40, 0]
type input "Zadelstraat 8bis"
drag, startPoint x: 312, startPoint y: 277, endPoint x: 243, endPoint y: 282, distance: 69.0
click at [243, 282] on div "STEP 4 OF 6 Shipping Information Hi babe, check hier of je het juiste verzendad…" at bounding box center [347, 182] width 694 height 402
type input "Utrecht"
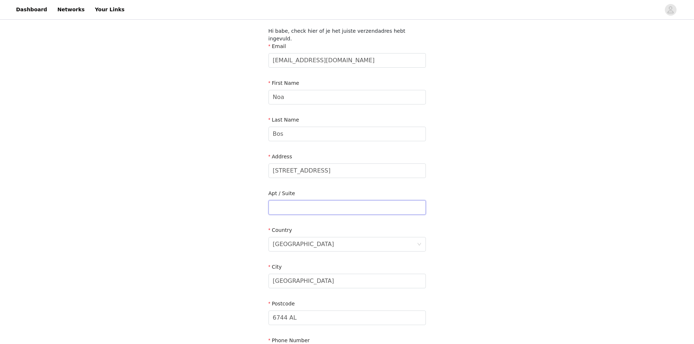
click at [306, 206] on input "text" at bounding box center [346, 207] width 157 height 15
drag, startPoint x: 301, startPoint y: 307, endPoint x: 259, endPoint y: 307, distance: 42.6
click at [259, 307] on div "STEP 4 OF 6 Shipping Information Hi babe, check hier of je het juiste verzendad…" at bounding box center [347, 182] width 694 height 402
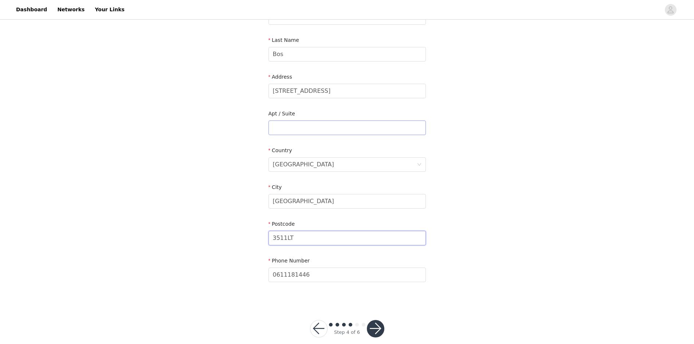
scroll to position [123, 0]
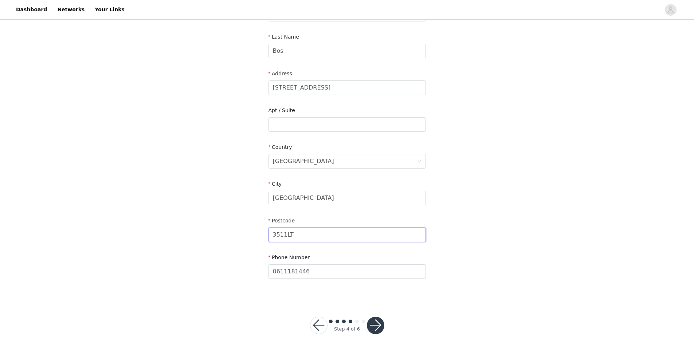
type input "3511LT"
click at [381, 321] on button "button" at bounding box center [375, 325] width 17 height 17
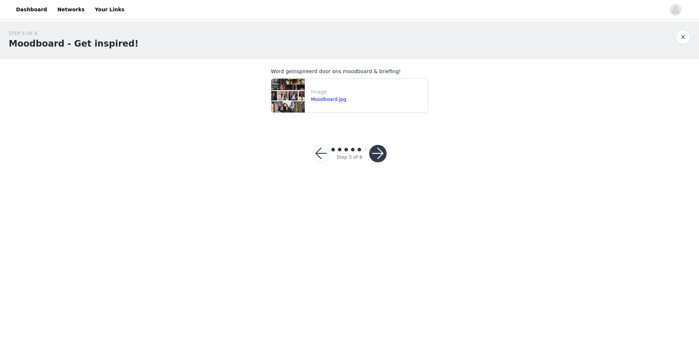
click at [375, 157] on button "button" at bounding box center [377, 153] width 17 height 17
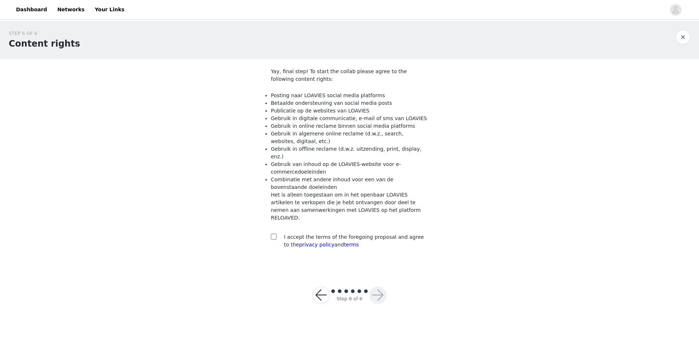
click at [275, 234] on input "checkbox" at bounding box center [273, 236] width 5 height 5
checkbox input "true"
click at [373, 287] on button "button" at bounding box center [377, 295] width 17 height 17
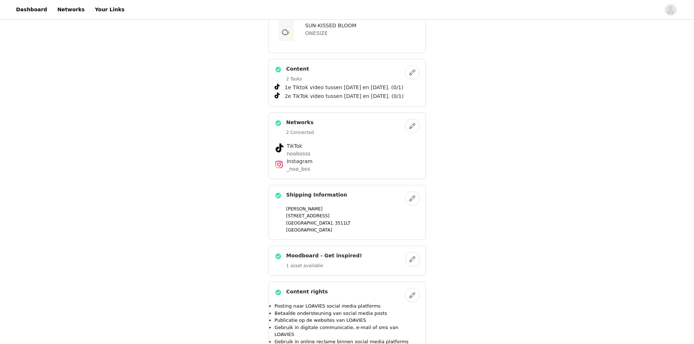
scroll to position [323, 0]
click at [493, 177] on div "LOAVIES | THE F/W ISSUE 💥💌 Styles 6 Items Selected THE BLOSSOM’S SECRET 36 (S) …" at bounding box center [347, 88] width 694 height 780
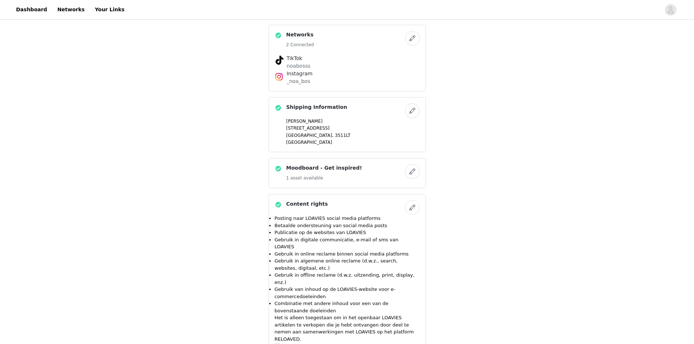
scroll to position [483, 0]
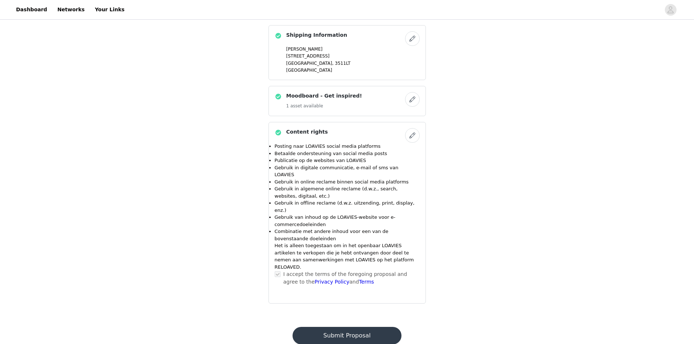
click at [366, 327] on button "Submit Proposal" at bounding box center [346, 335] width 109 height 17
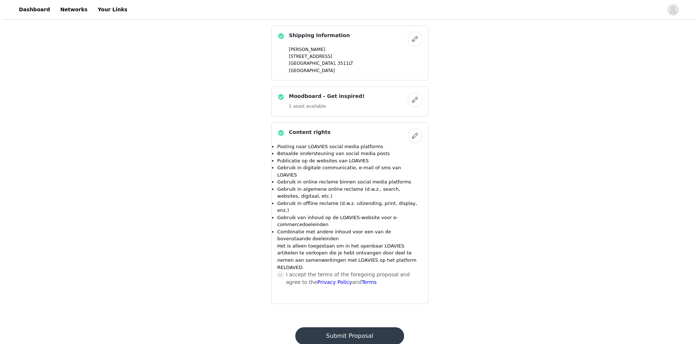
scroll to position [0, 0]
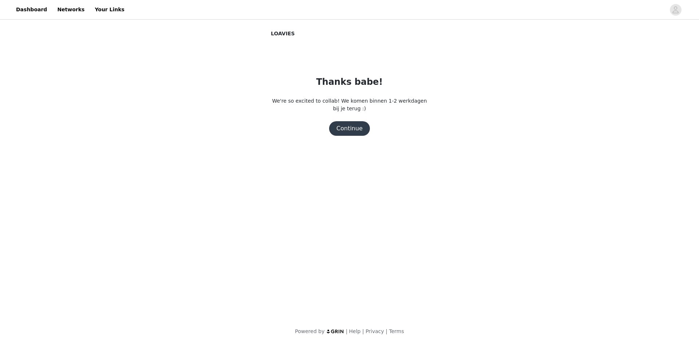
click at [350, 128] on button "Continue" at bounding box center [349, 128] width 41 height 15
